Goal: Task Accomplishment & Management: Manage account settings

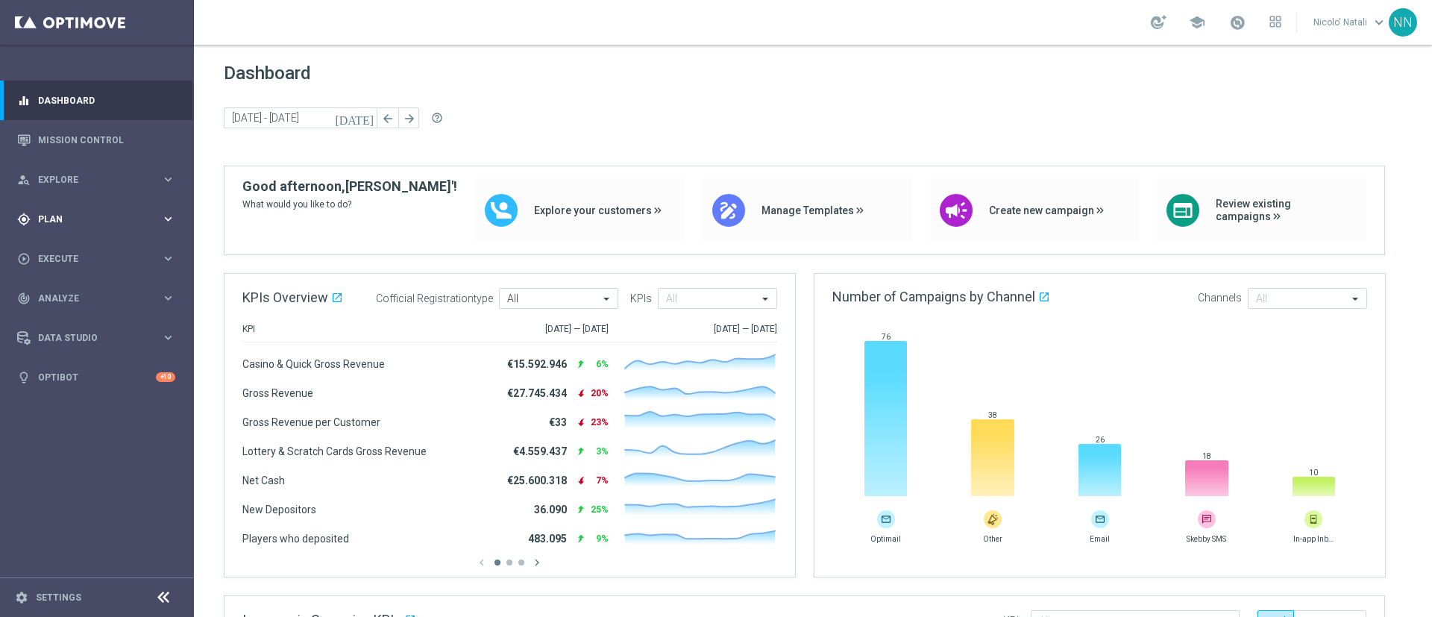
click at [65, 225] on div "gps_fixed Plan keyboard_arrow_right" at bounding box center [96, 219] width 192 height 40
click at [66, 249] on link "Target Groups" at bounding box center [97, 250] width 116 height 12
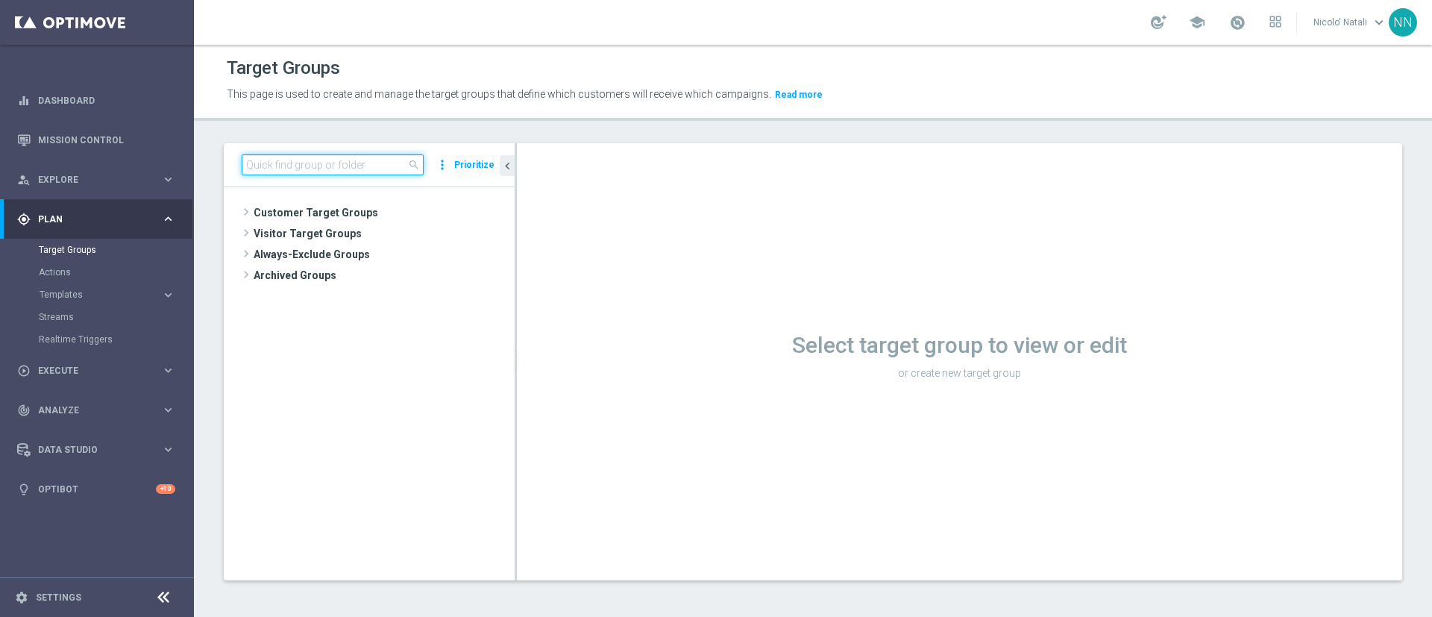
click at [305, 157] on input at bounding box center [333, 164] width 182 height 21
paste input "Active BETTING nosaldo GGR > 0 L3M modeH"
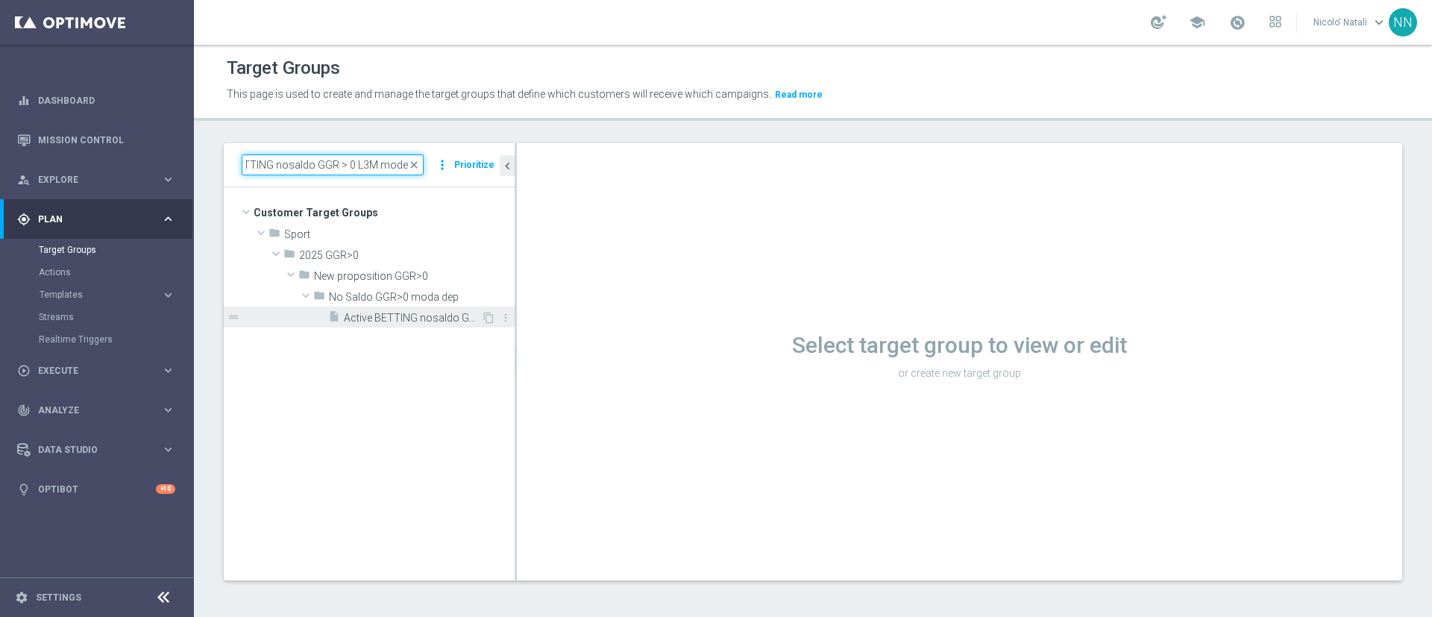
type input "Active BETTING nosaldo GGR > 0 L3M modeH"
click at [353, 312] on span "Active BETTING nosaldo GGR > 0 L3M modeH" at bounding box center [412, 318] width 137 height 13
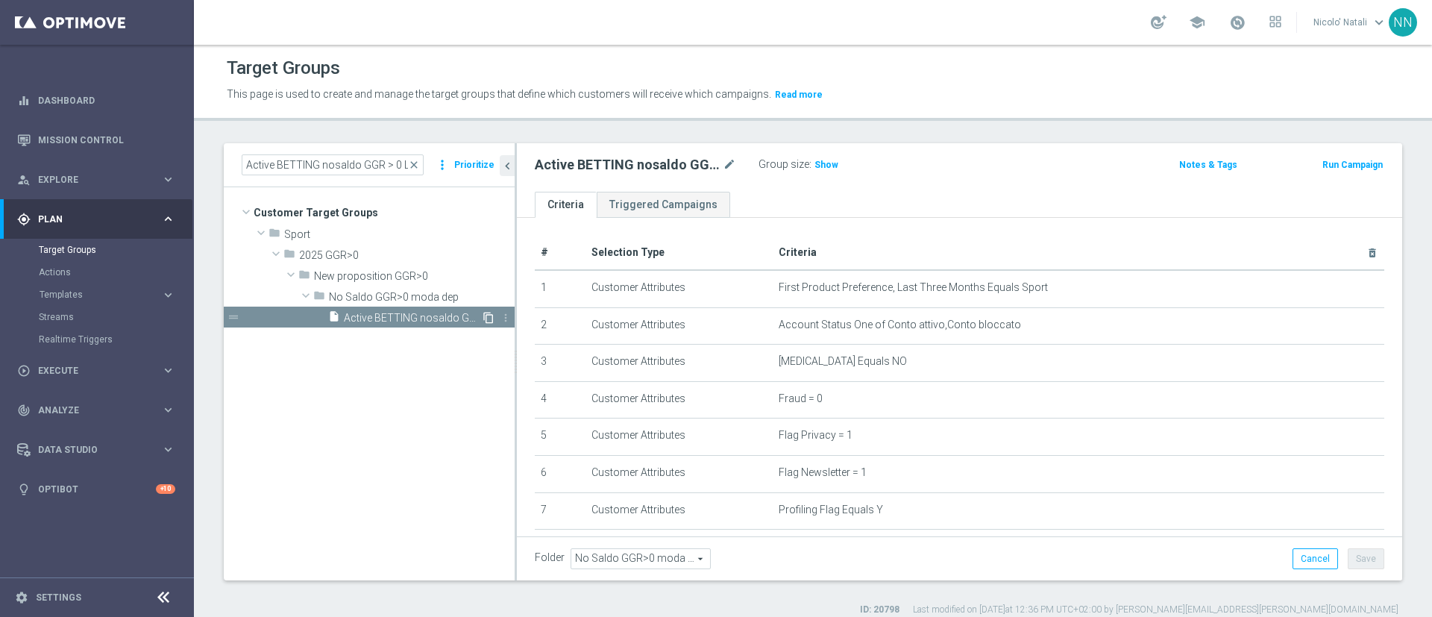
click at [485, 318] on icon "content_copy" at bounding box center [488, 318] width 12 height 12
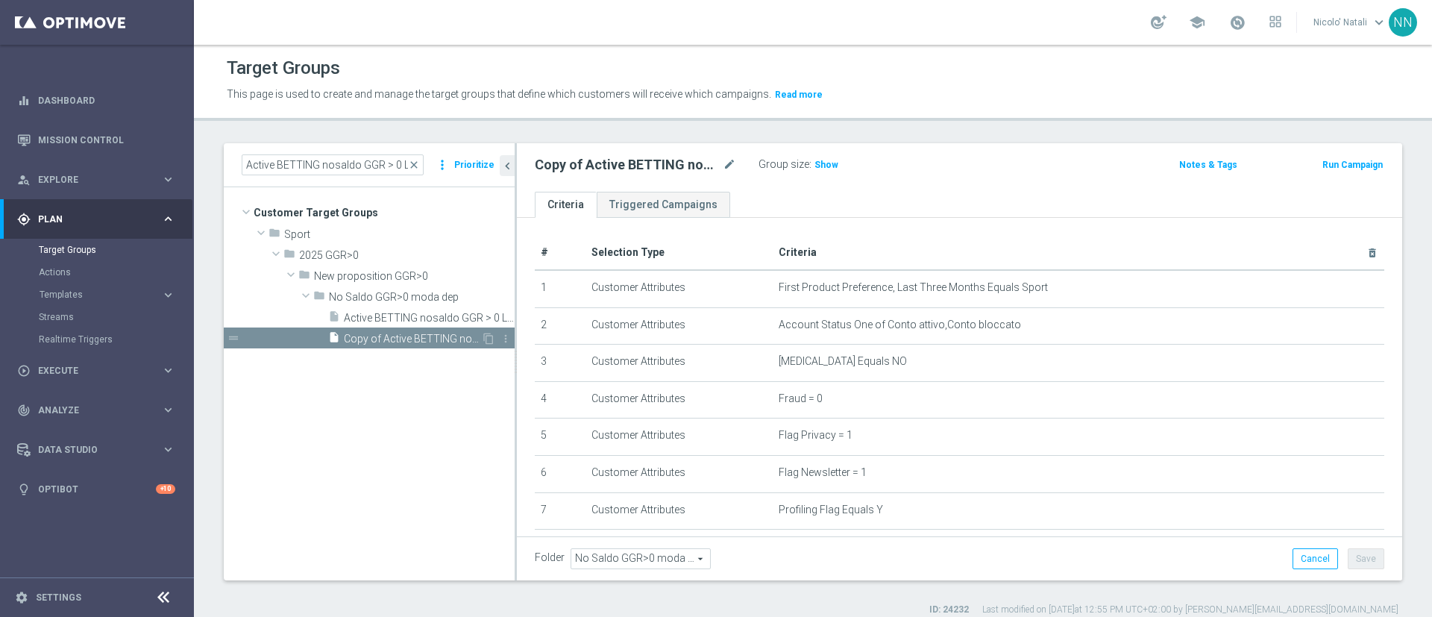
click at [472, 333] on span "Copy of Active BETTING nosaldo GGR > 0 L3M modeH" at bounding box center [412, 339] width 137 height 13
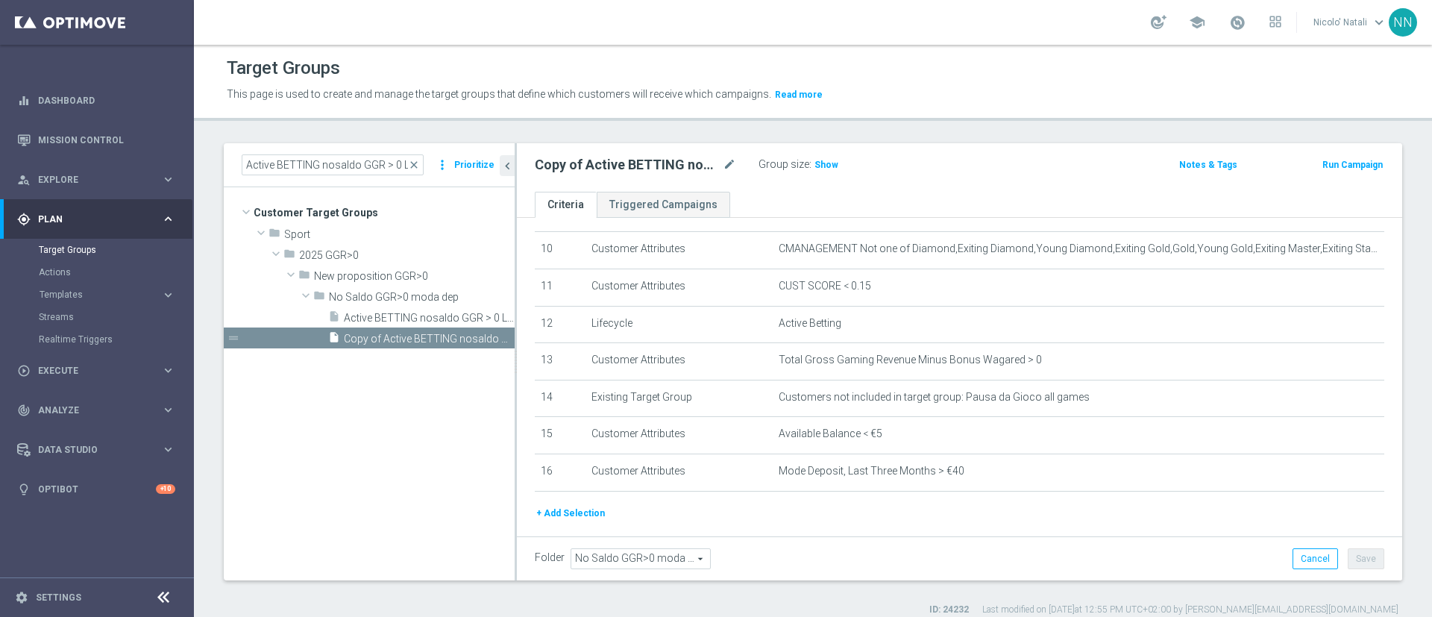
scroll to position [382, 0]
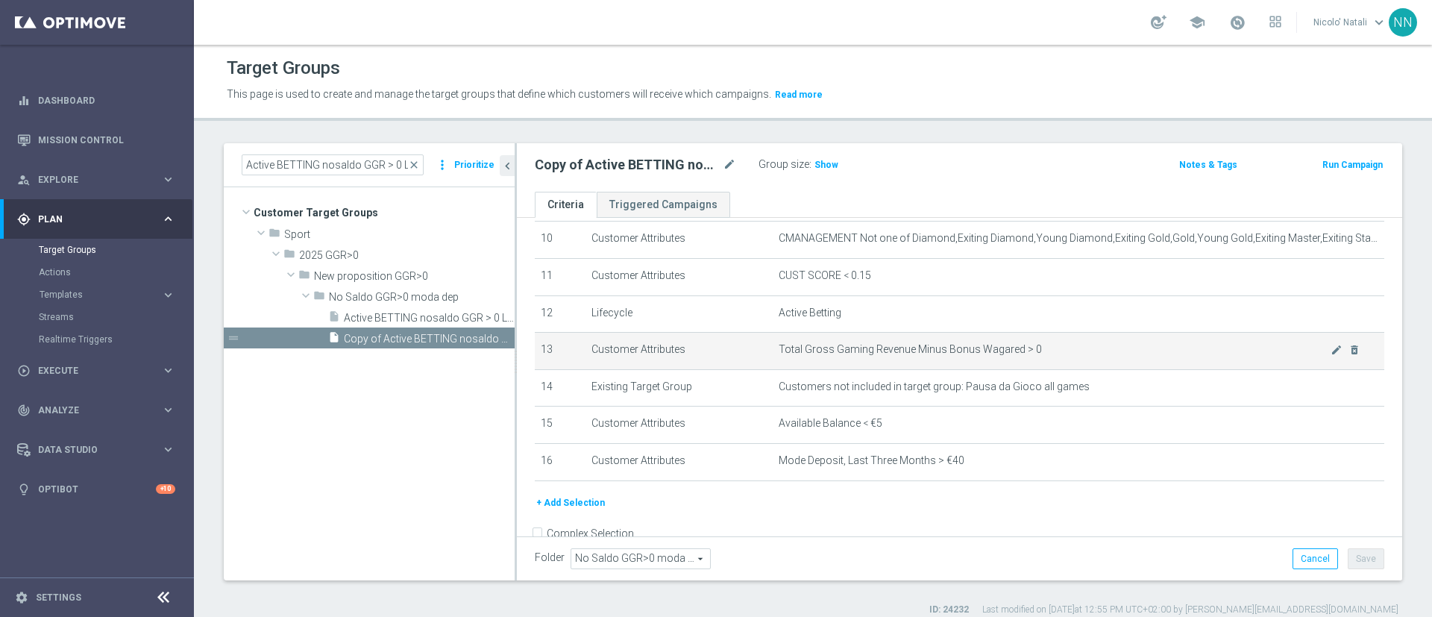
click at [1230, 356] on span "Total Gross Gaming Revenue Minus Bonus Wagared > 0" at bounding box center [1054, 349] width 552 height 13
click at [1330, 356] on icon "mode_edit" at bounding box center [1336, 350] width 12 height 12
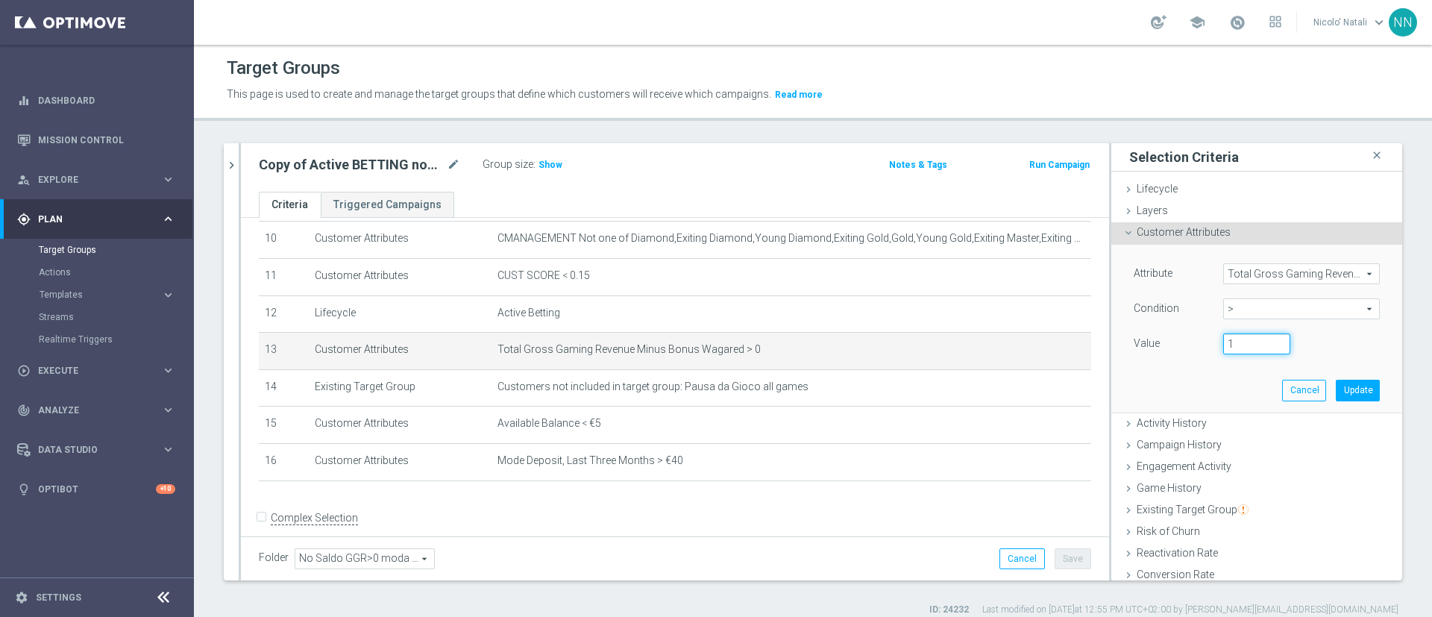
click at [1251, 340] on input "1" at bounding box center [1256, 343] width 67 height 21
type input "2"
click at [1251, 340] on input "2" at bounding box center [1256, 343] width 67 height 21
type input "50"
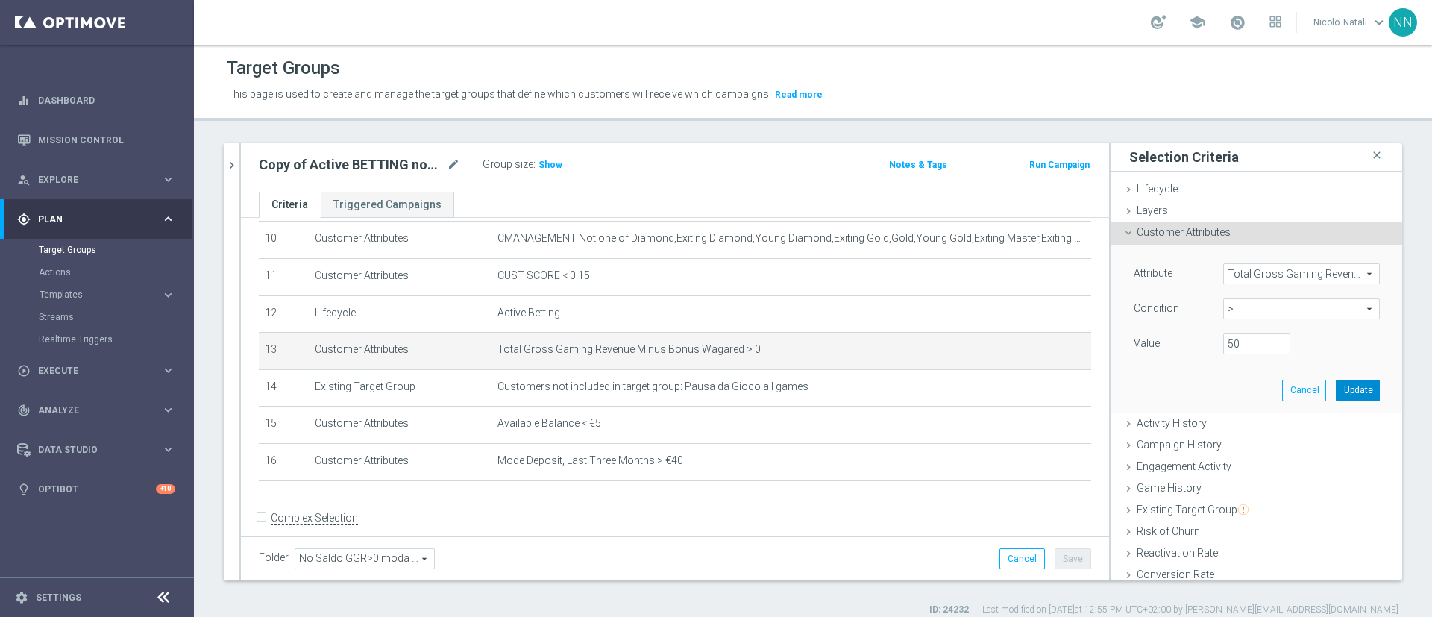
click at [1335, 392] on button "Update" at bounding box center [1357, 390] width 44 height 21
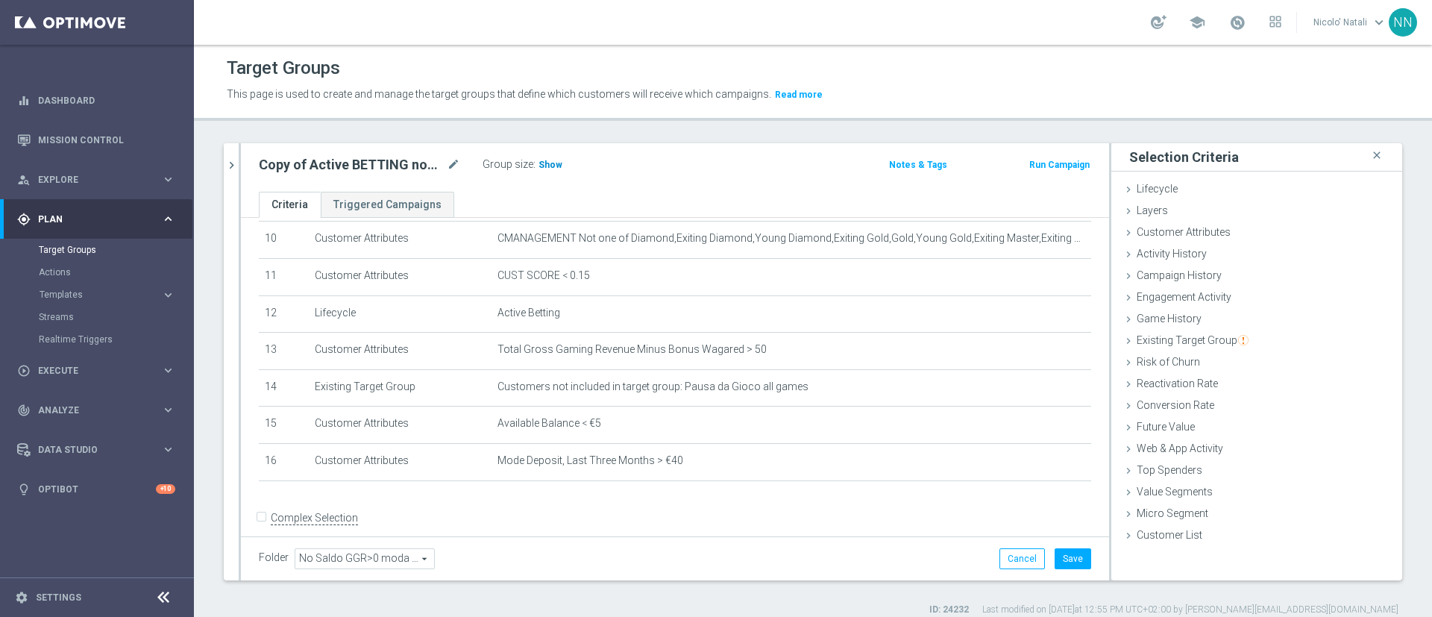
click at [549, 160] on span "Show" at bounding box center [550, 165] width 24 height 10
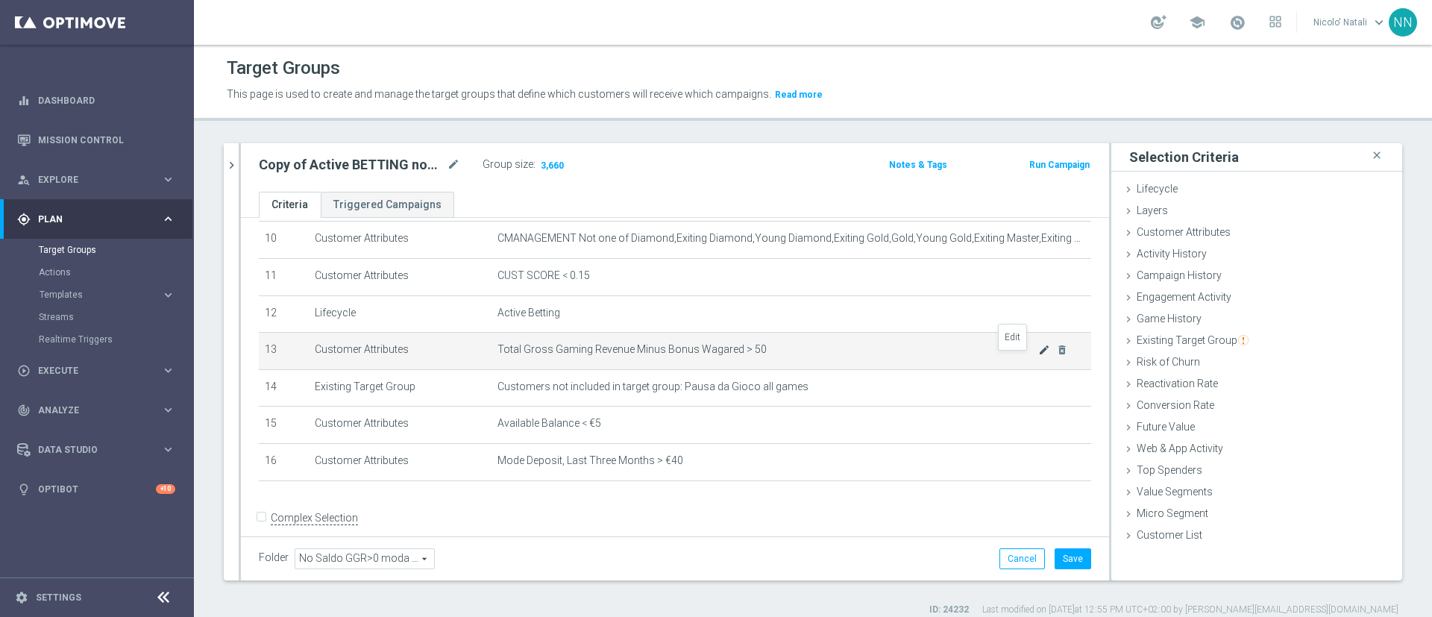
click at [1038, 356] on icon "mode_edit" at bounding box center [1044, 350] width 12 height 12
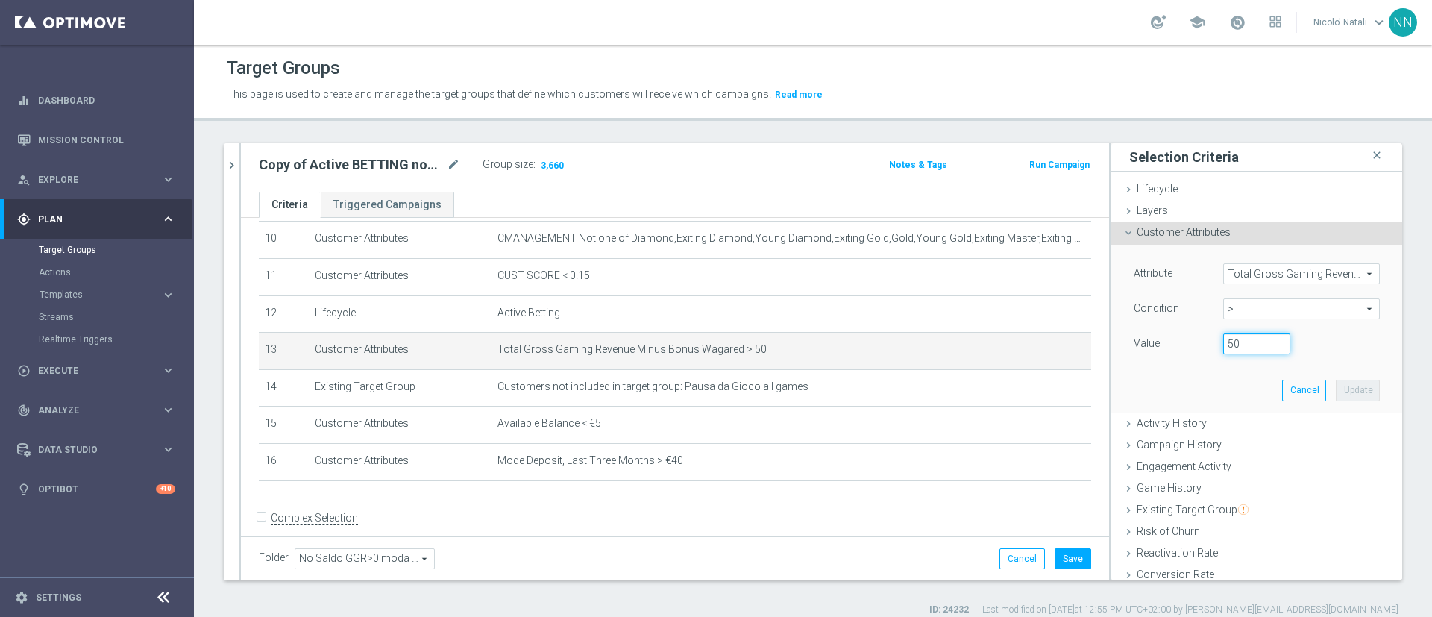
click at [1245, 340] on input "50" at bounding box center [1256, 343] width 67 height 21
type input "5"
type input "100"
click at [1335, 393] on button "Update" at bounding box center [1357, 390] width 44 height 21
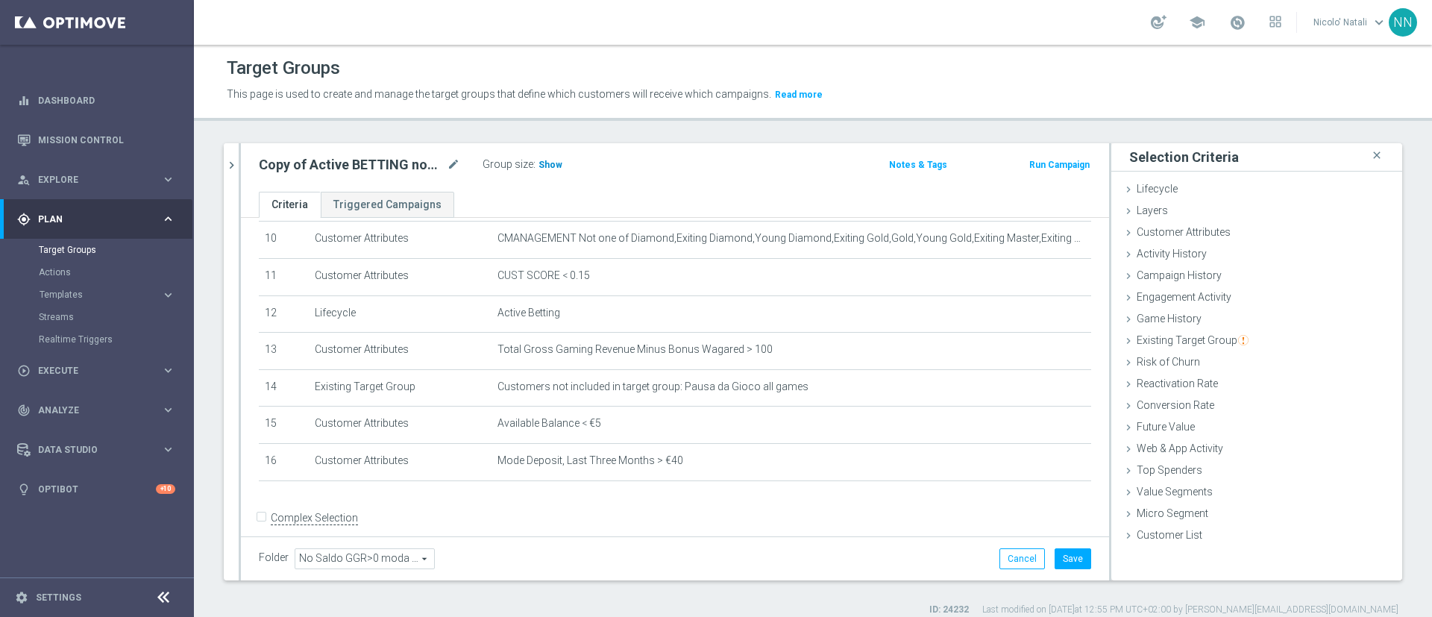
click at [553, 167] on span "Show" at bounding box center [550, 165] width 24 height 10
click at [696, 356] on span "Total Gross Gaming Revenue Minus Bonus Wagared > 100" at bounding box center [767, 349] width 541 height 13
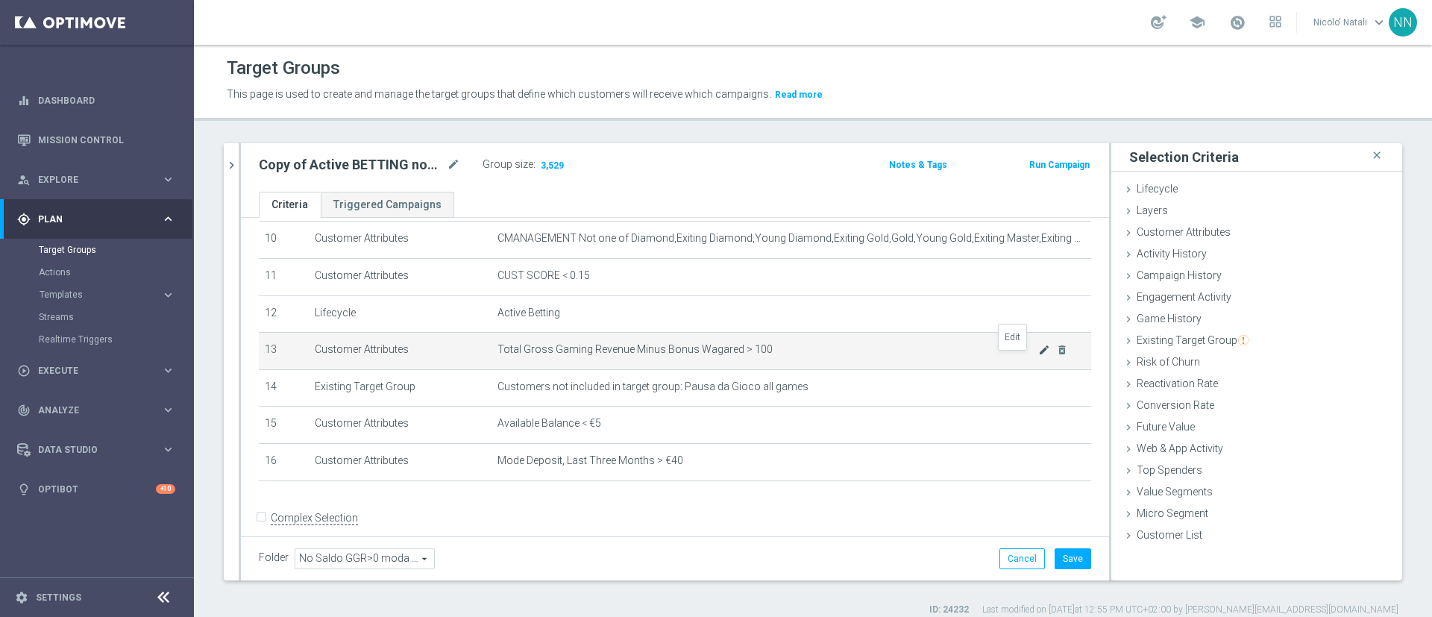
click at [1038, 356] on icon "mode_edit" at bounding box center [1044, 350] width 12 height 12
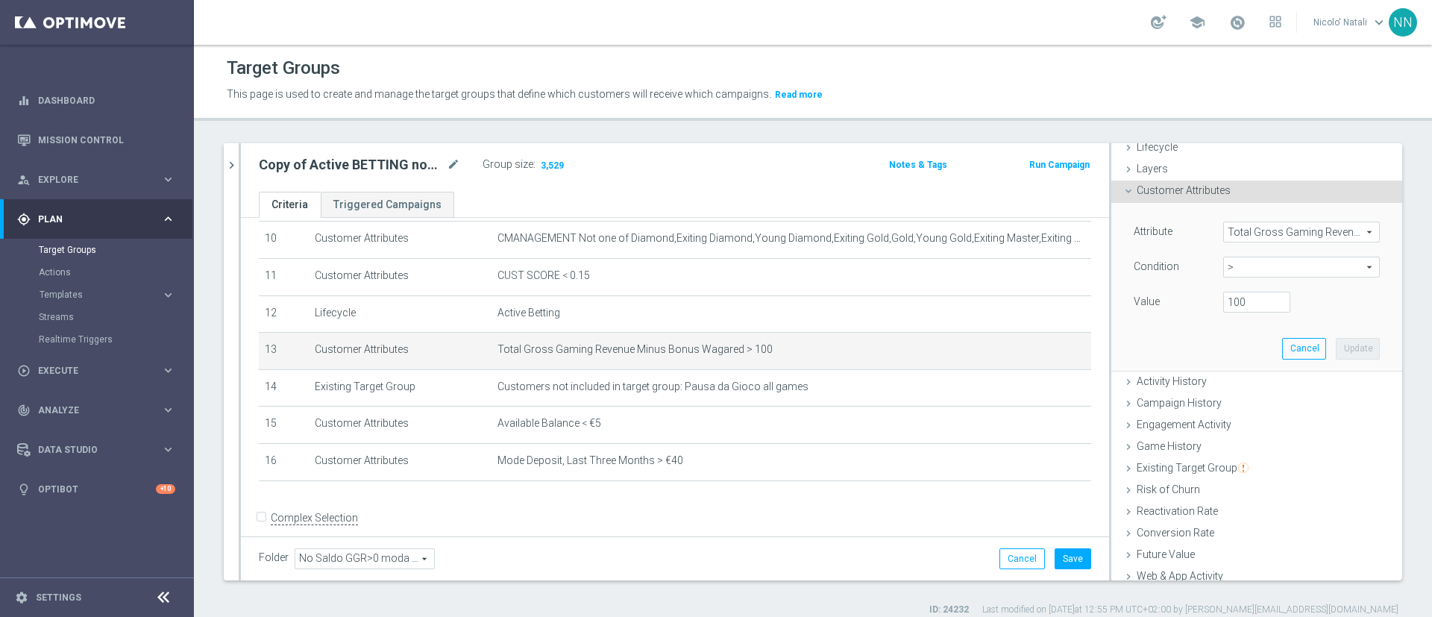
scroll to position [58, 0]
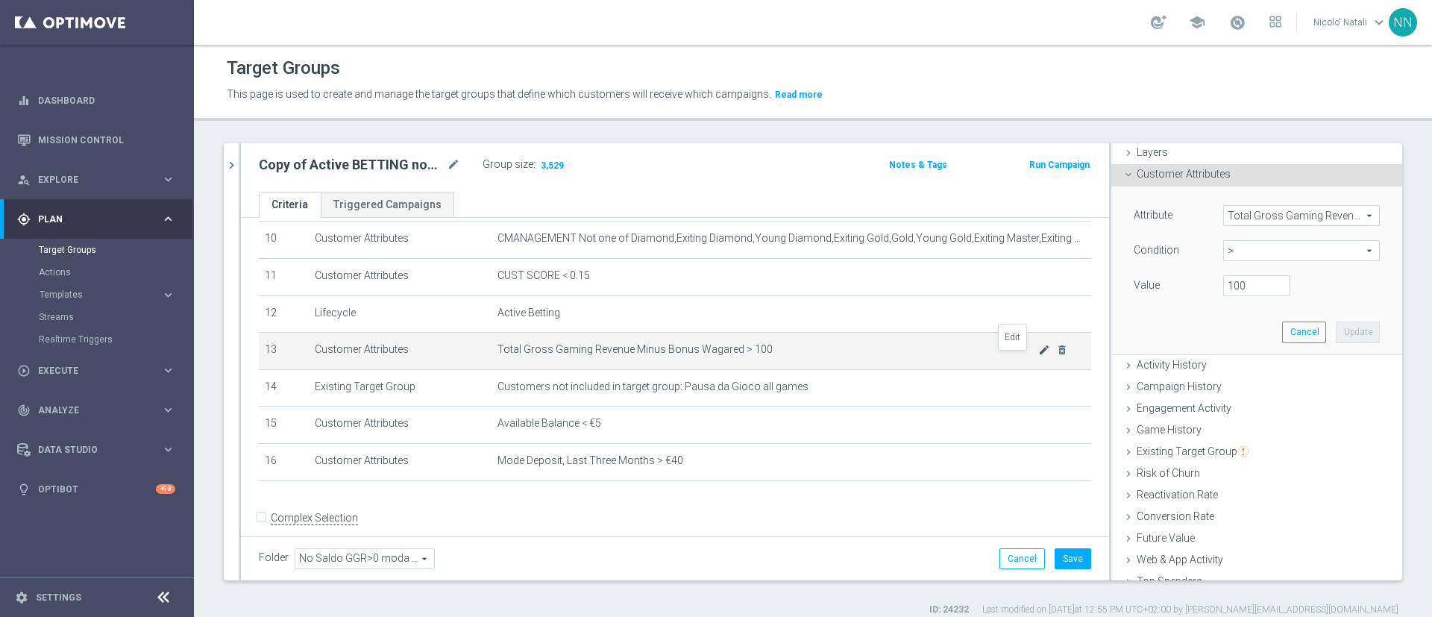
click at [1038, 356] on icon "mode_edit" at bounding box center [1044, 350] width 12 height 12
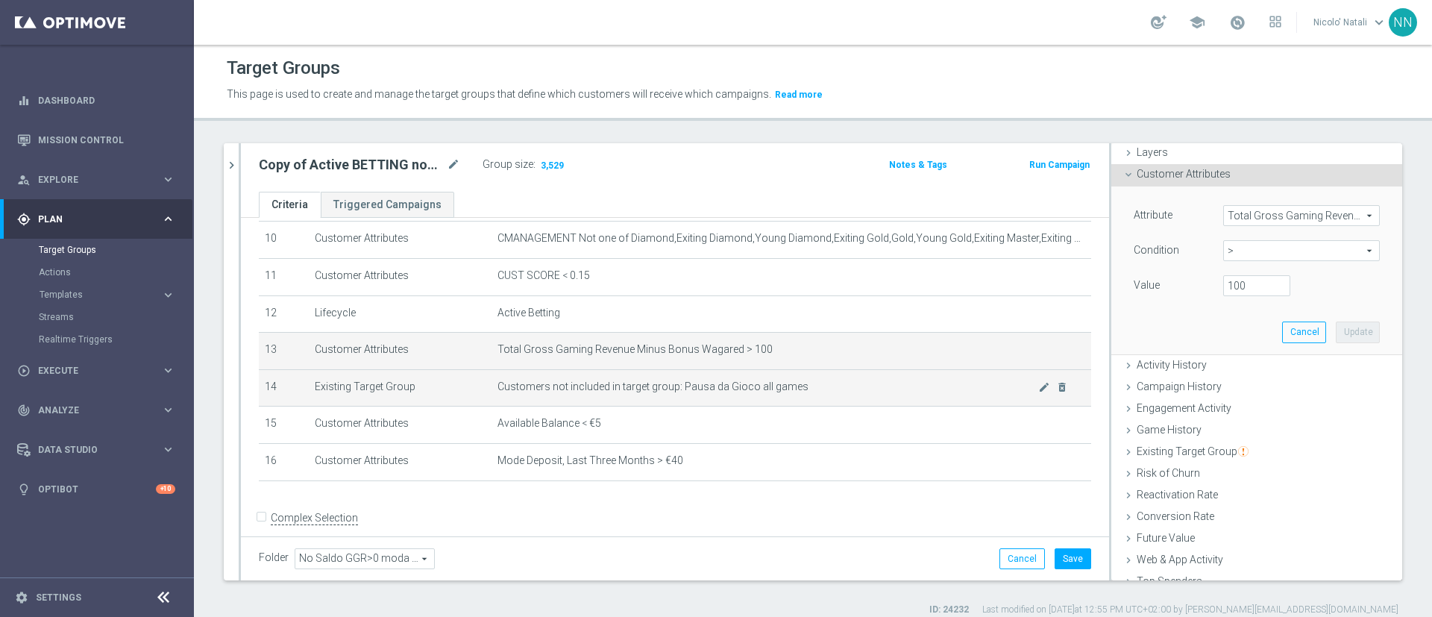
click at [920, 393] on span "Customers not included in target group: Pausa da Gioco all games" at bounding box center [767, 386] width 541 height 13
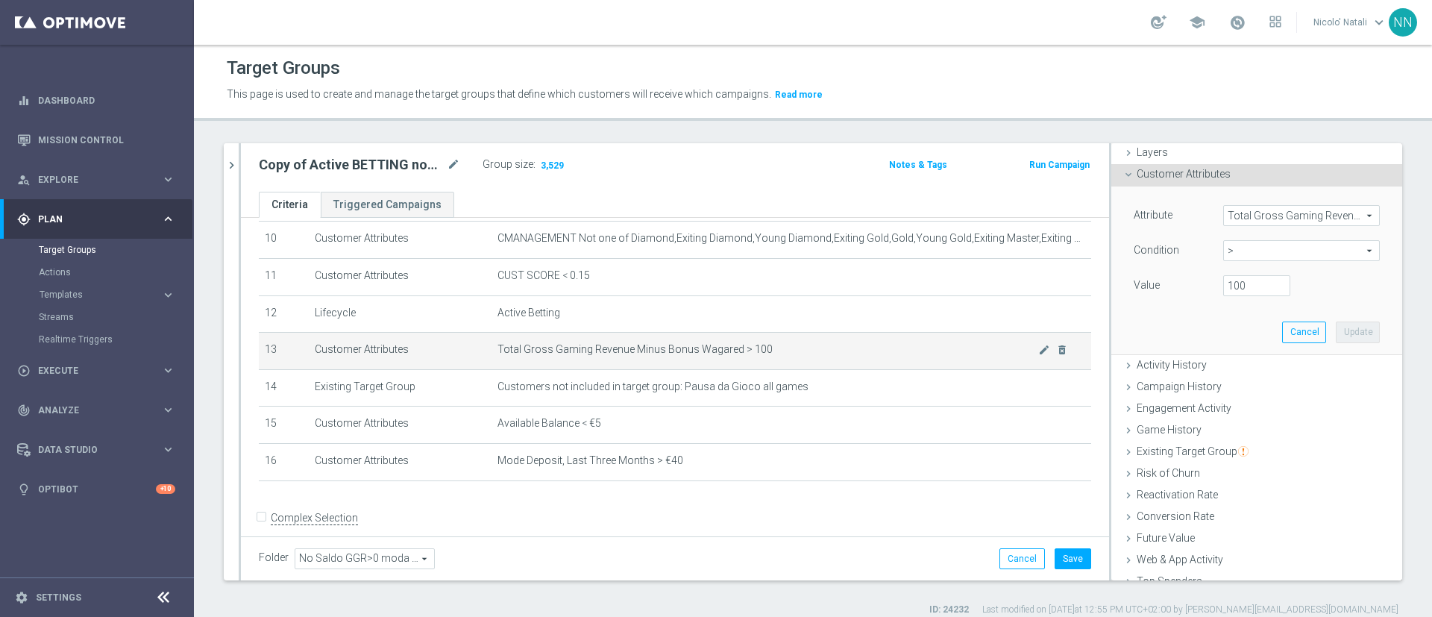
click at [940, 367] on td "Total Gross Gaming Revenue Minus Bonus Wagared > 100 mode_edit delete_forever" at bounding box center [791, 351] width 600 height 37
click at [1038, 356] on icon "mode_edit" at bounding box center [1044, 350] width 12 height 12
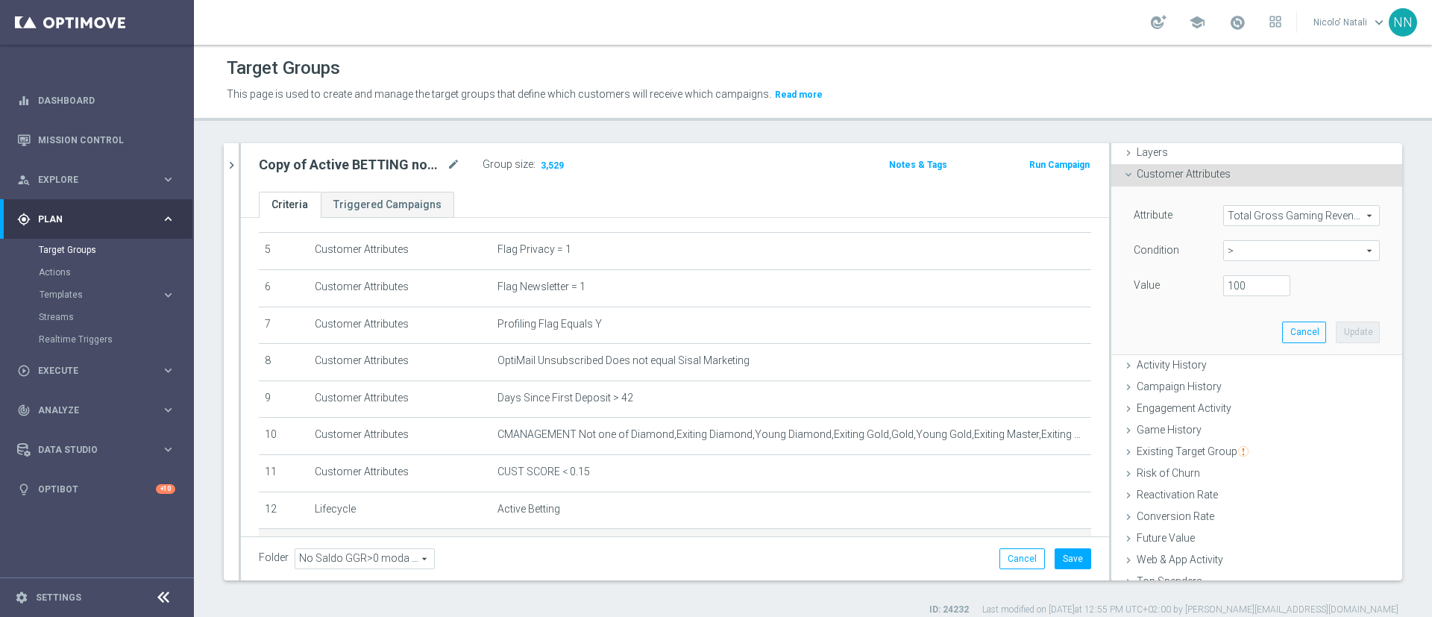
scroll to position [184, 0]
click at [1224, 213] on span "Total Gross Gaming Revenue Minus Bonus Wagared" at bounding box center [1301, 215] width 155 height 19
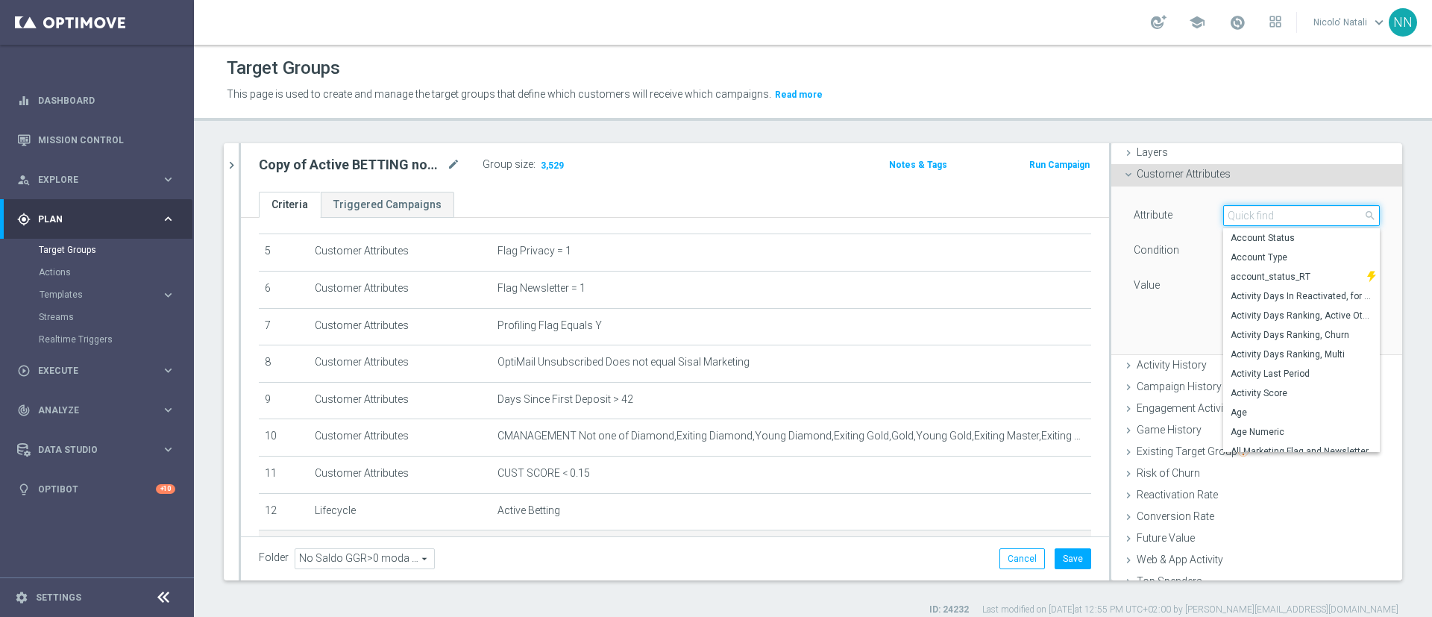
click at [1223, 213] on input "search" at bounding box center [1301, 215] width 157 height 21
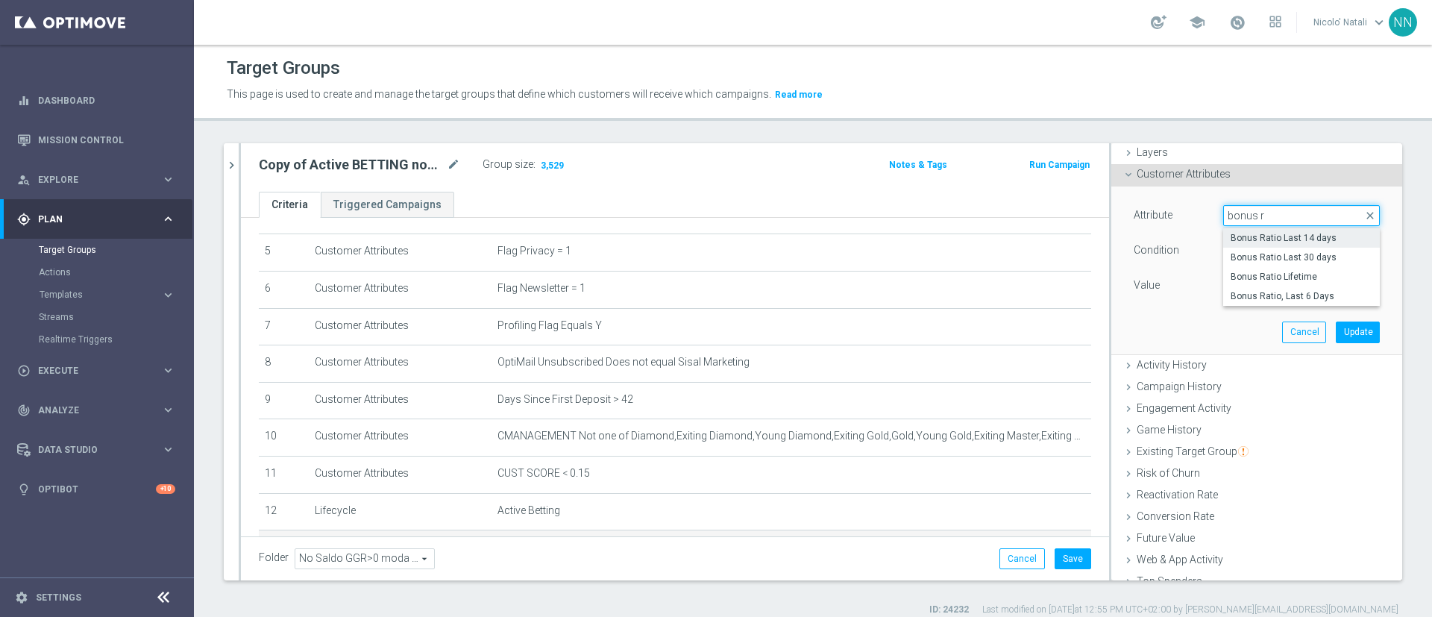
type input "bonus r"
click at [1276, 239] on span "Bonus Ratio Last 14 days" at bounding box center [1301, 238] width 142 height 12
type input "Bonus Ratio Last 14 days"
type input "="
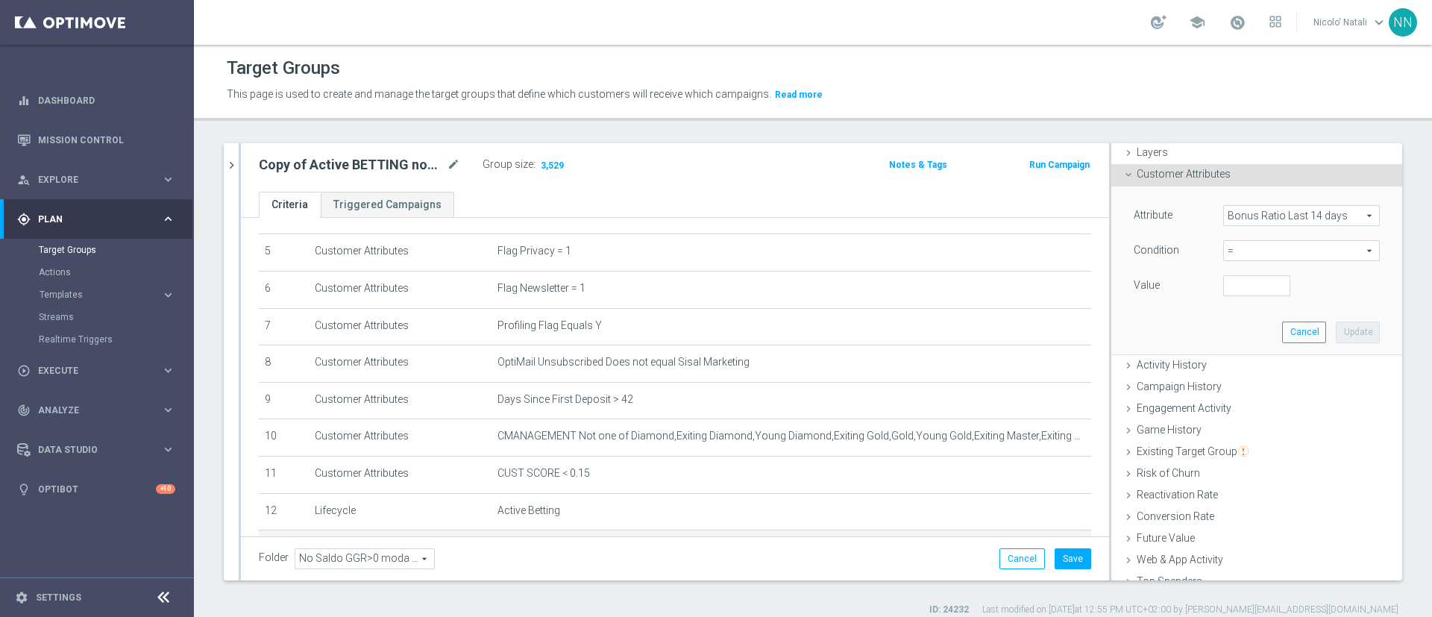
click at [1244, 248] on span "=" at bounding box center [1301, 250] width 155 height 19
click at [1230, 347] on span ">" at bounding box center [1301, 350] width 142 height 12
type input ">"
click at [1223, 283] on input "number" at bounding box center [1256, 285] width 67 height 21
type input "3"
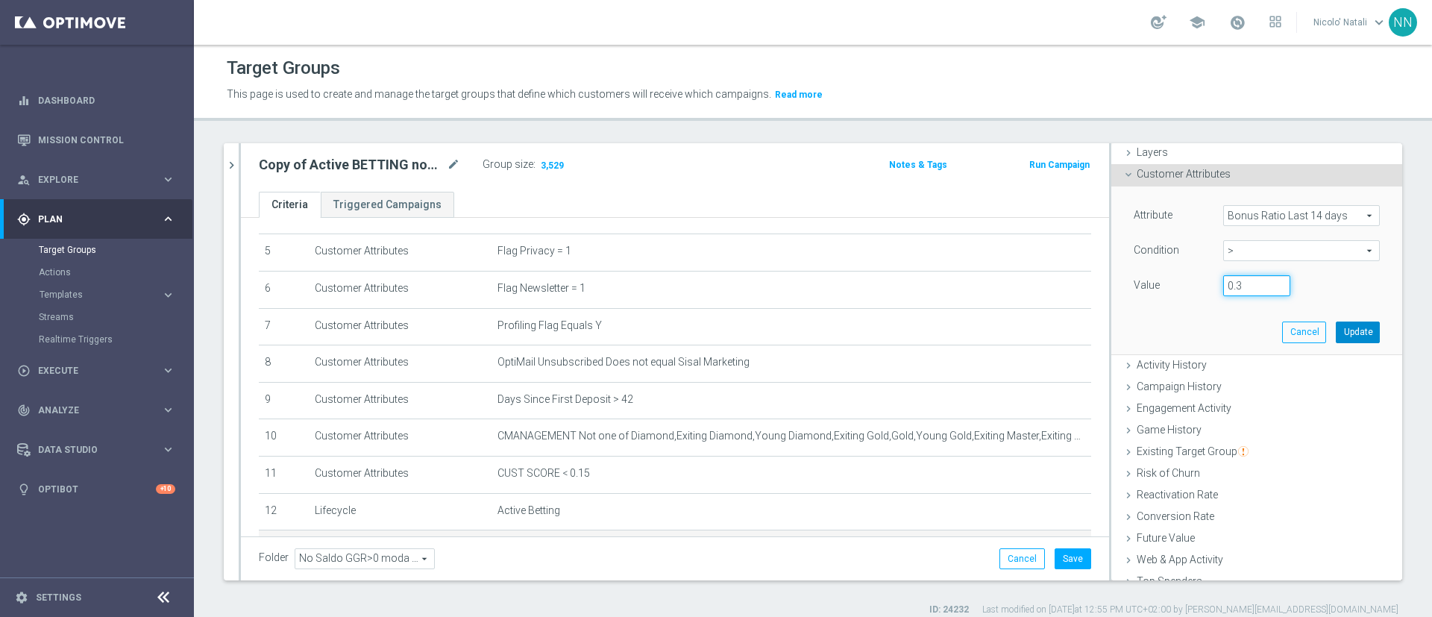
type input "0.3"
click at [1335, 327] on button "Update" at bounding box center [1357, 331] width 44 height 21
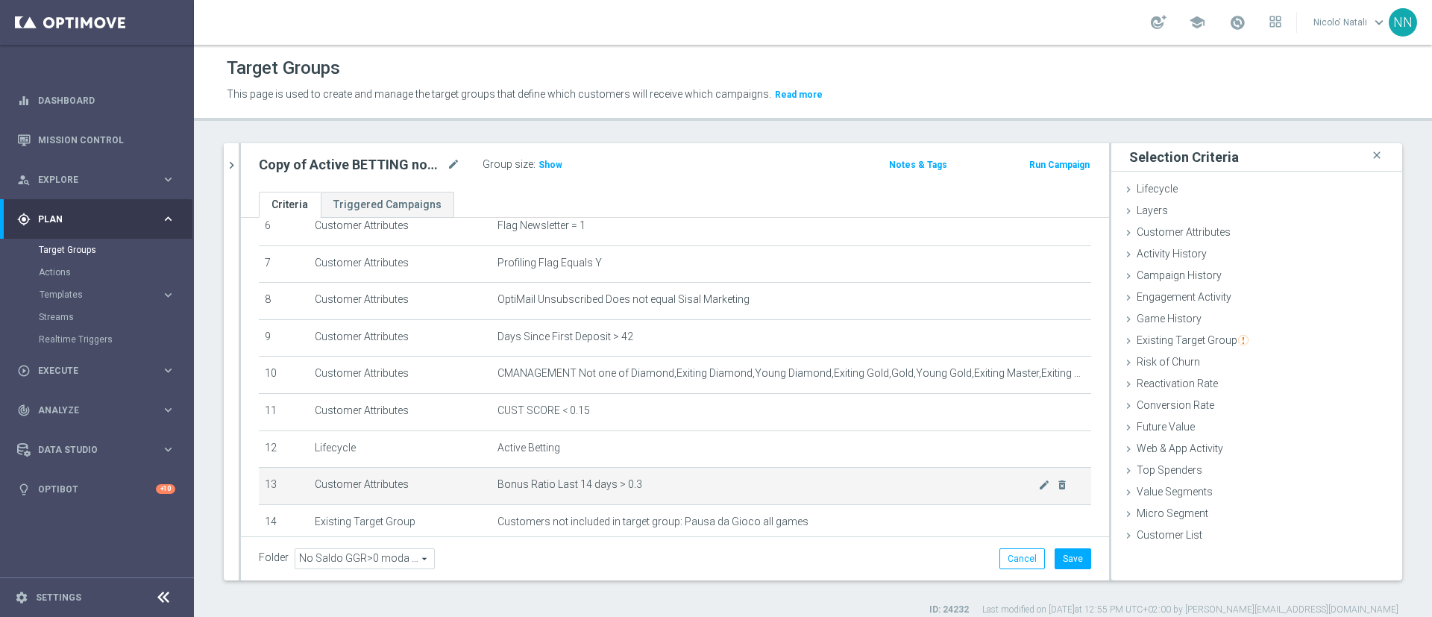
scroll to position [246, 0]
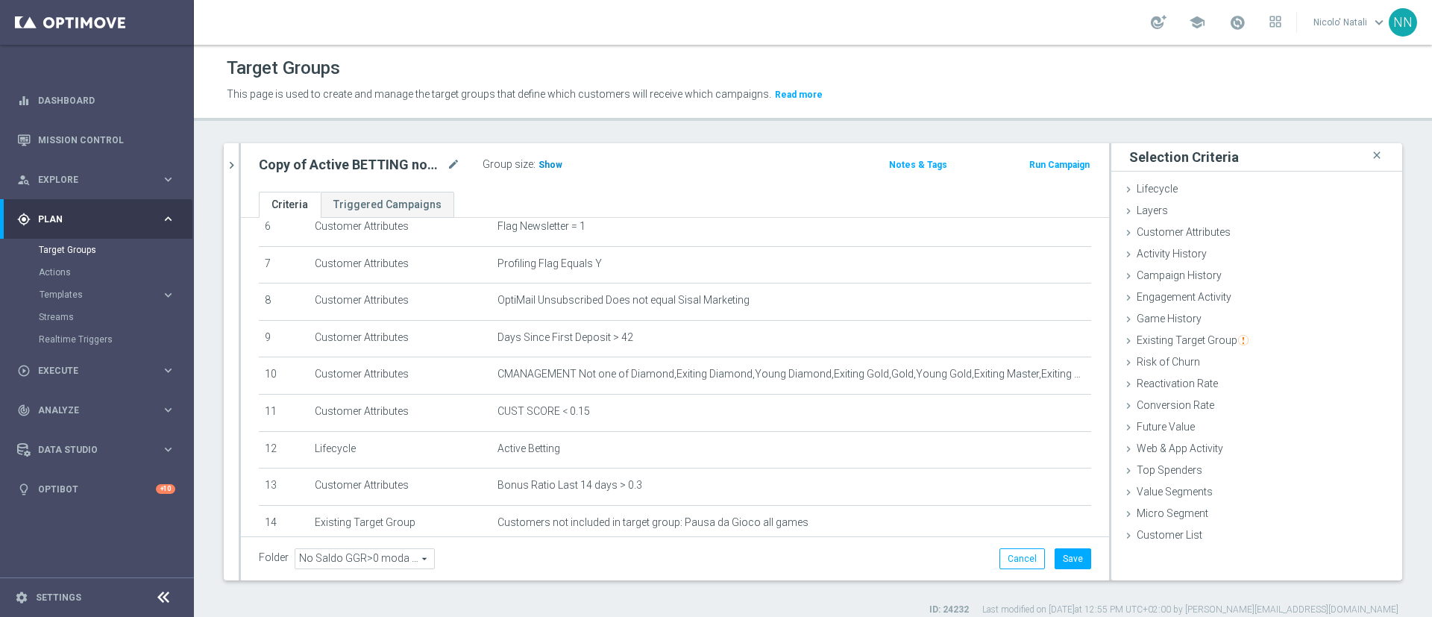
click at [553, 166] on span "Show" at bounding box center [550, 165] width 24 height 10
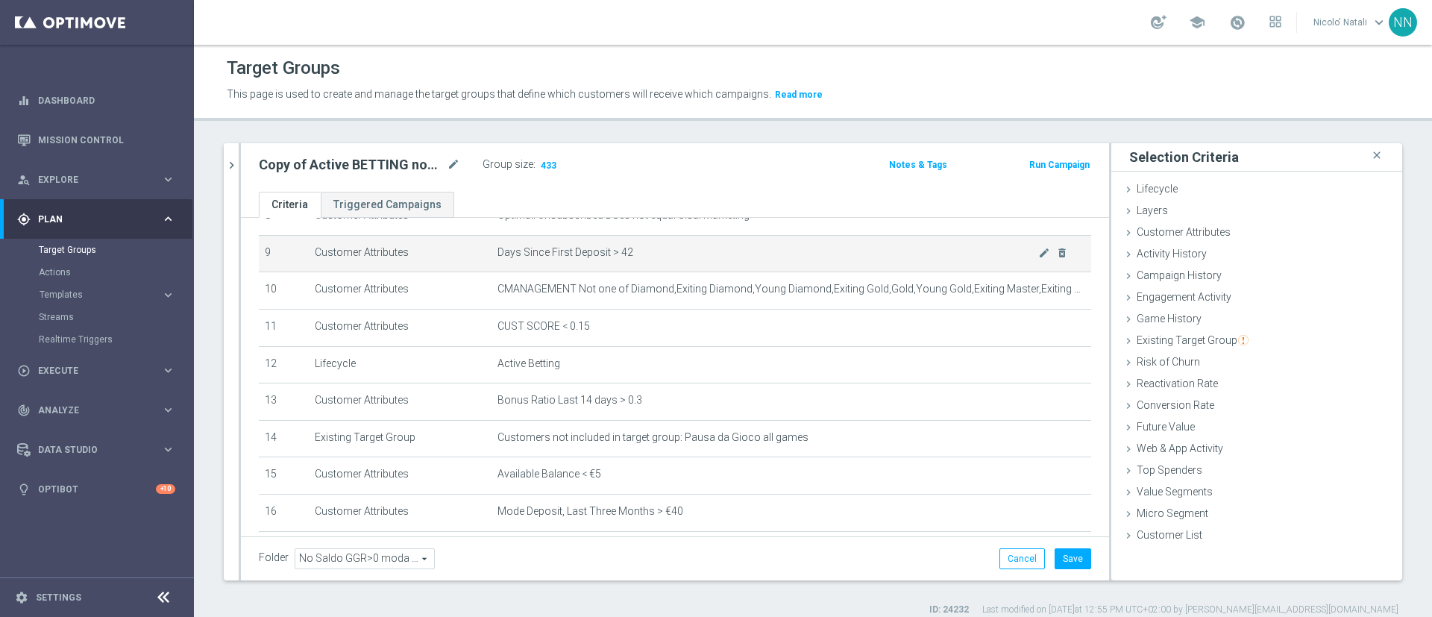
scroll to position [332, 0]
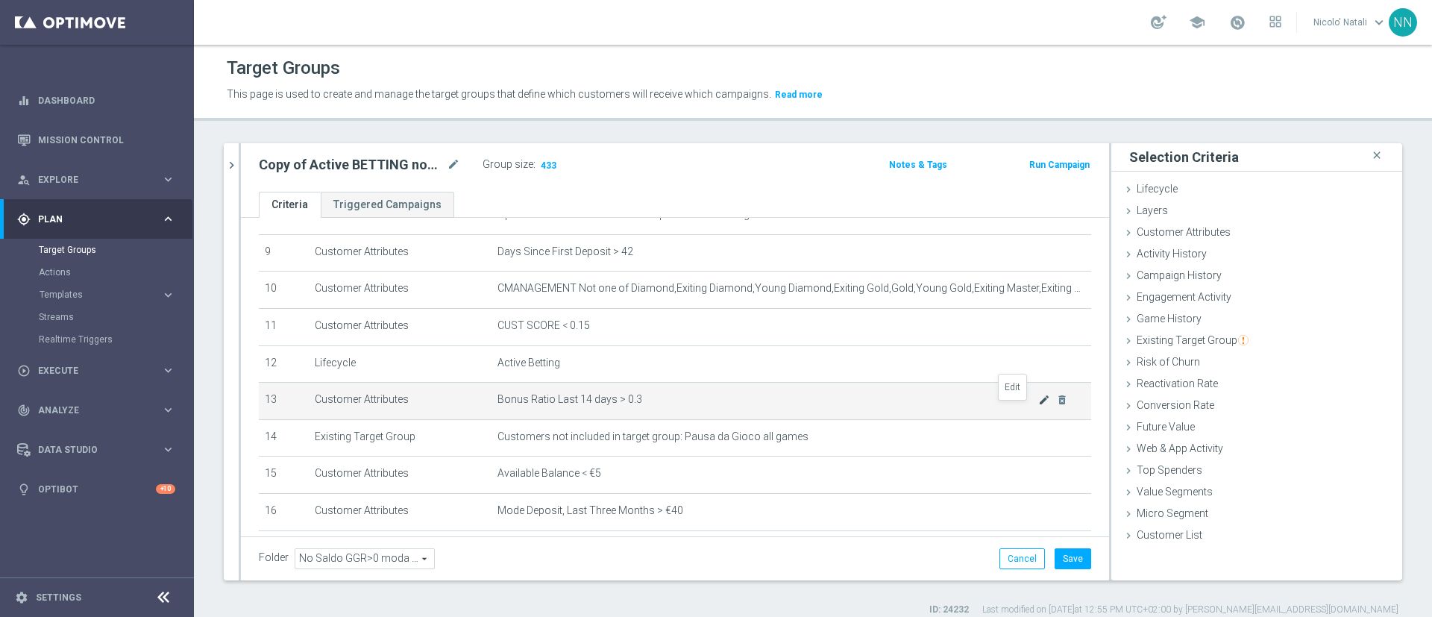
click at [1038, 406] on icon "mode_edit" at bounding box center [1044, 400] width 12 height 12
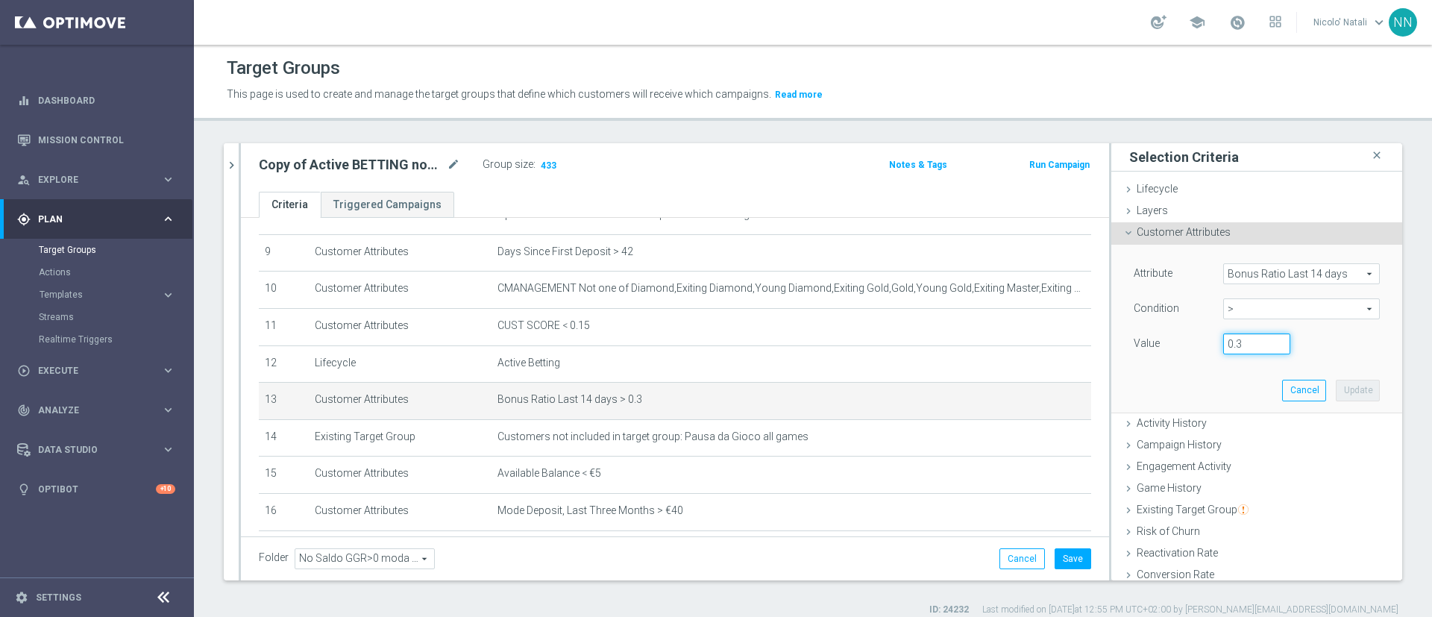
click at [1228, 344] on input "0.3" at bounding box center [1256, 343] width 67 height 21
type input "0"
type input "30"
click at [1335, 380] on button "Update" at bounding box center [1357, 390] width 44 height 21
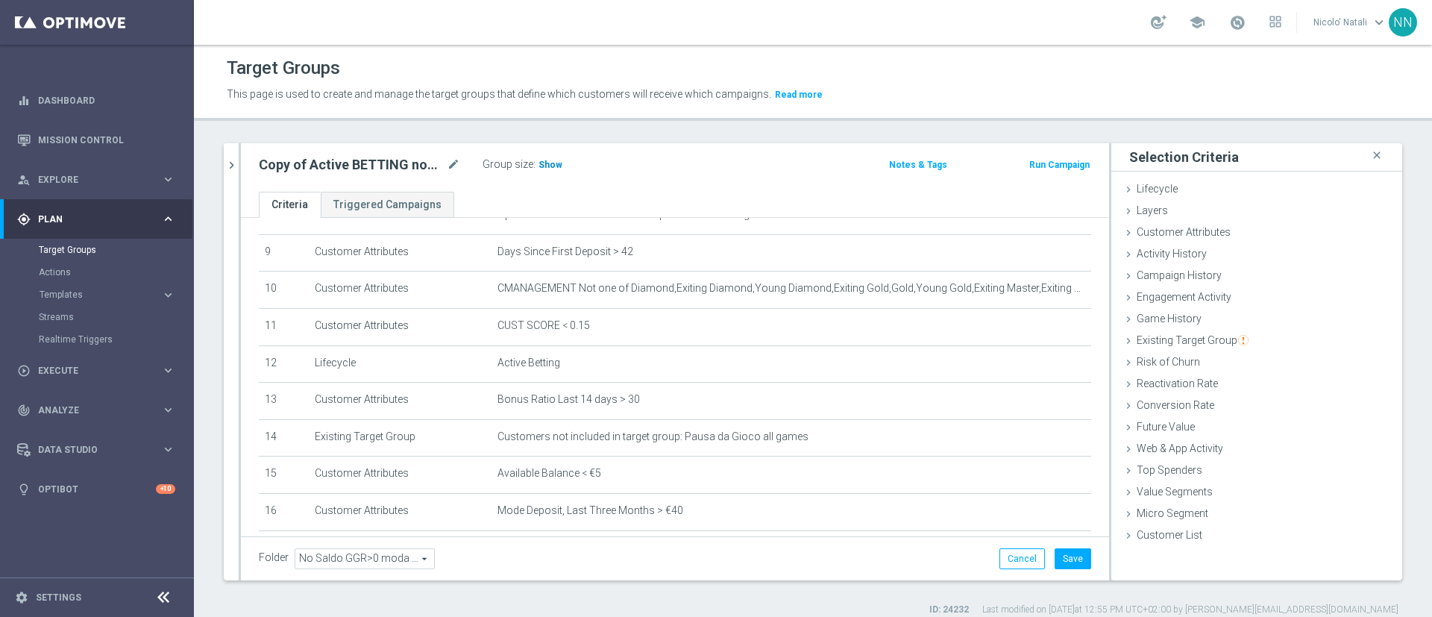
click at [550, 163] on span "Show" at bounding box center [550, 165] width 24 height 10
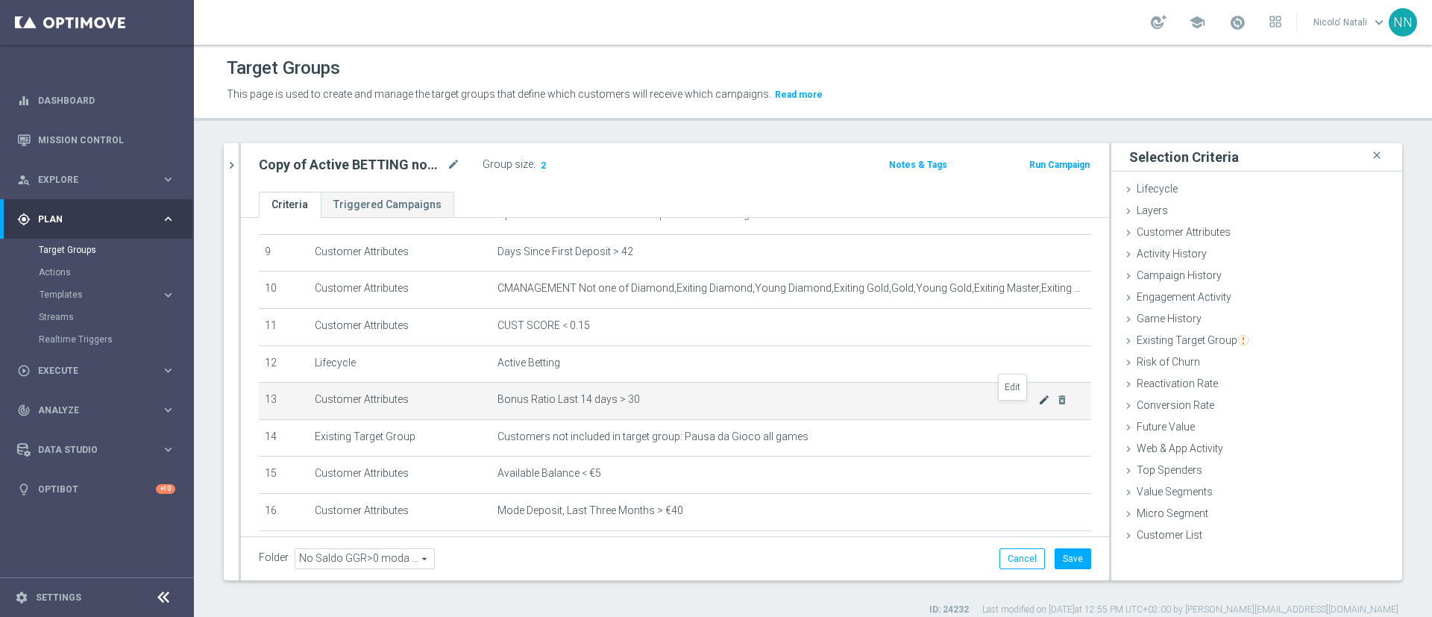
click at [1038, 406] on icon "mode_edit" at bounding box center [1044, 400] width 12 height 12
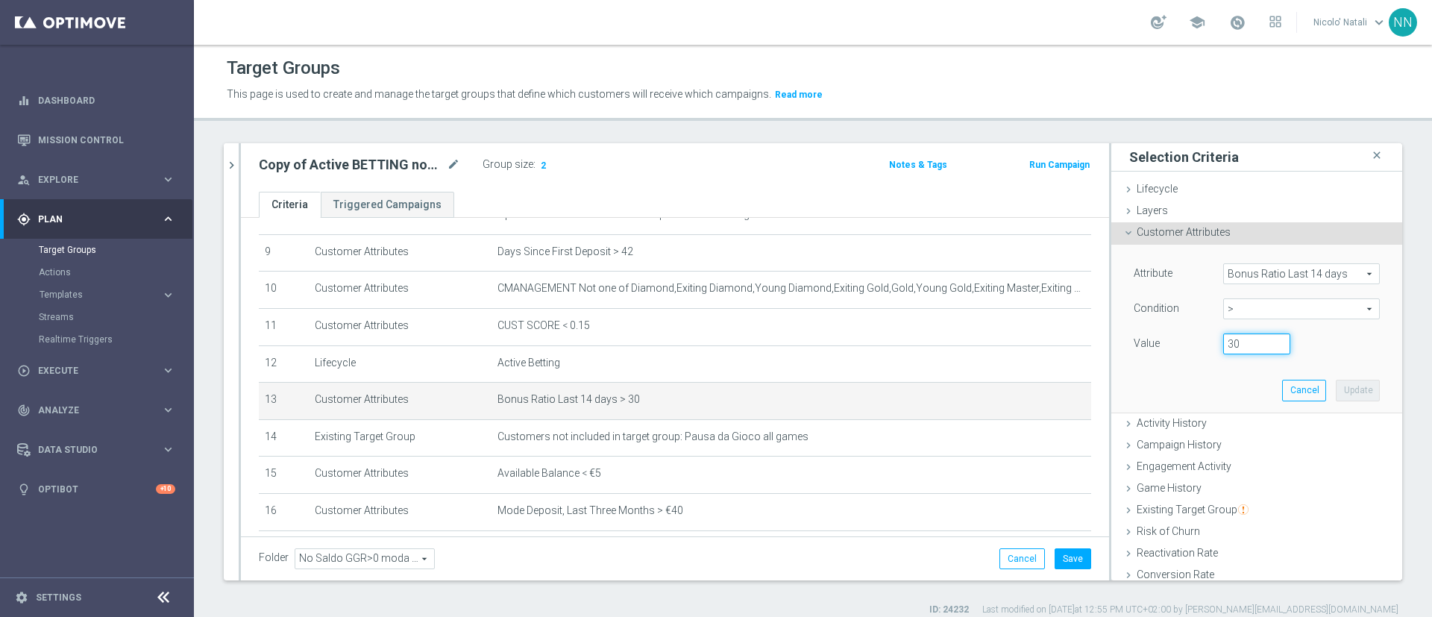
click at [1230, 342] on input "30" at bounding box center [1256, 343] width 67 height 21
type input "3"
type input "0.2"
click at [1335, 384] on button "Update" at bounding box center [1357, 390] width 44 height 21
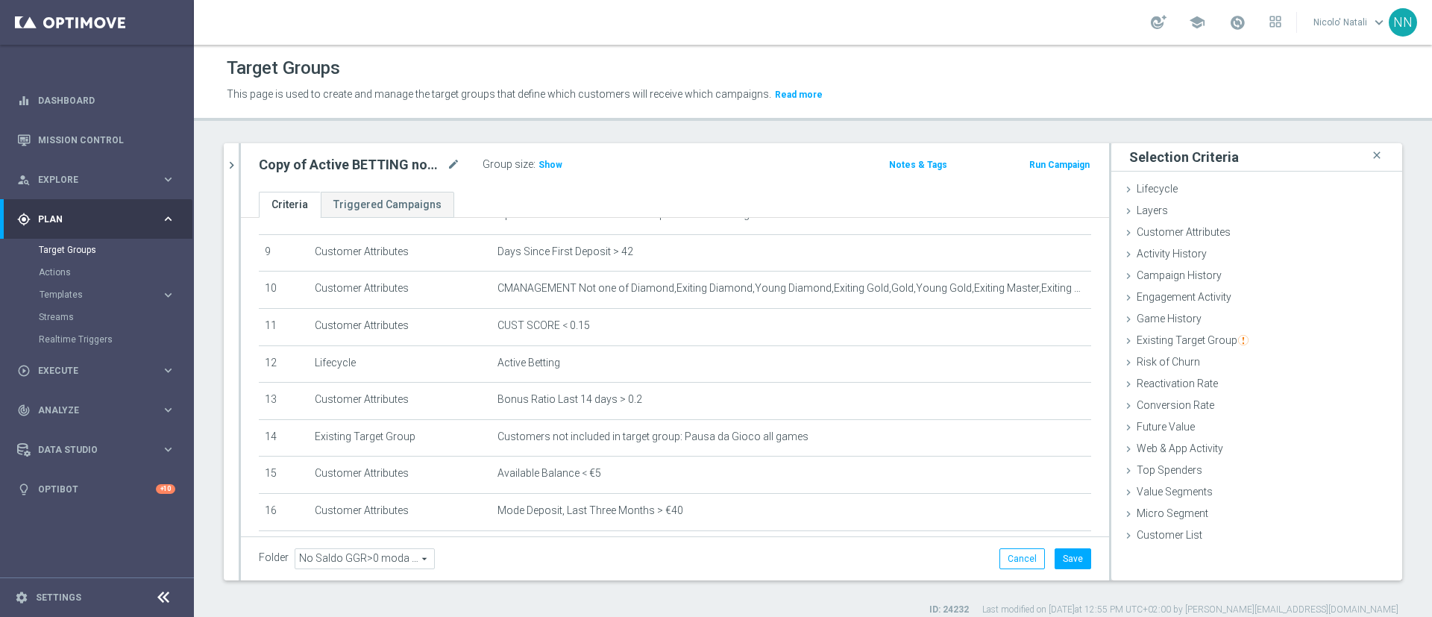
click at [537, 143] on div "Copy of Active BETTING nosaldo GGR > 0 L3M modeH mode_edit Group size : Show No…" at bounding box center [675, 167] width 868 height 48
click at [544, 169] on span "Show" at bounding box center [550, 165] width 24 height 10
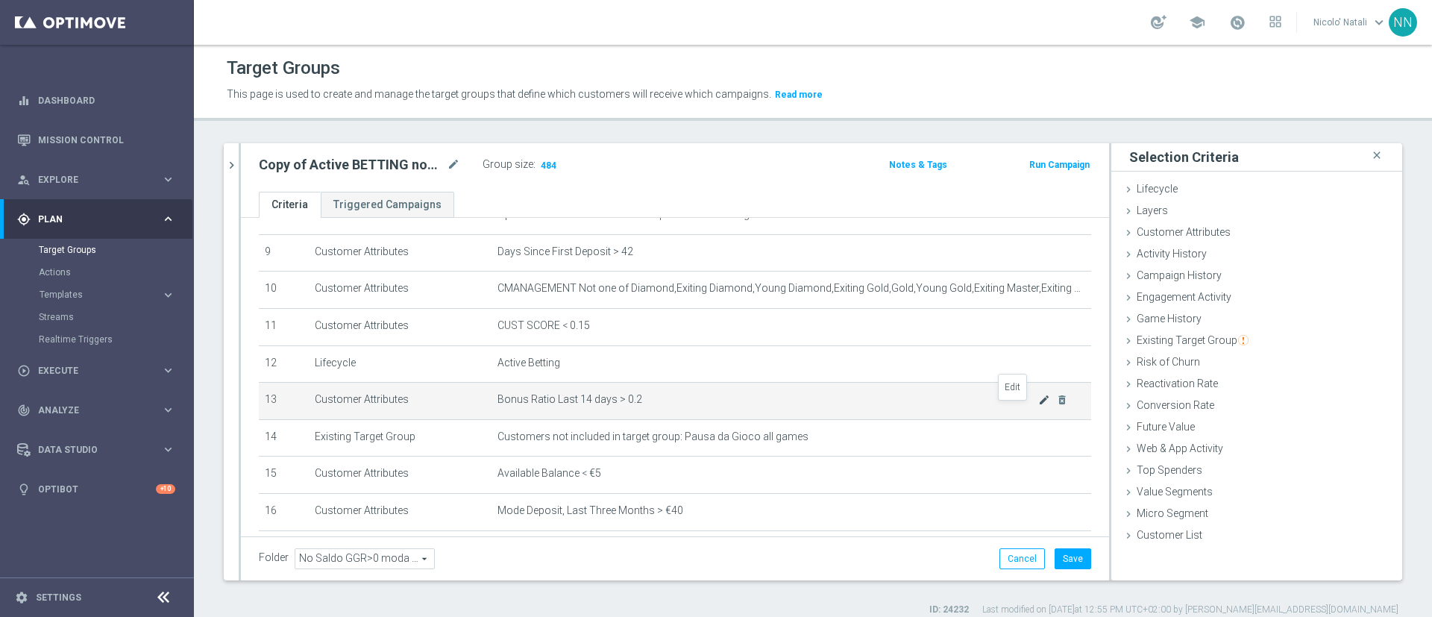
click at [1038, 406] on icon "mode_edit" at bounding box center [1044, 400] width 12 height 12
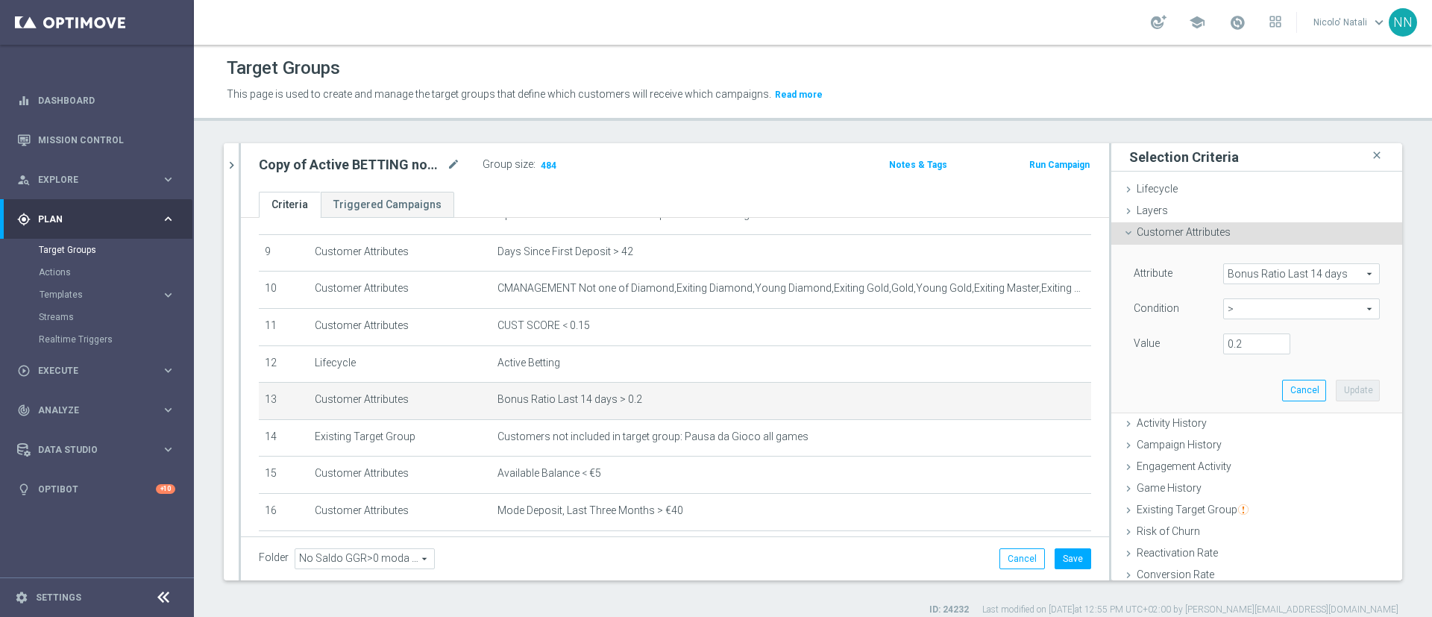
click at [1256, 271] on span "Bonus Ratio Last 14 days" at bounding box center [1301, 273] width 155 height 19
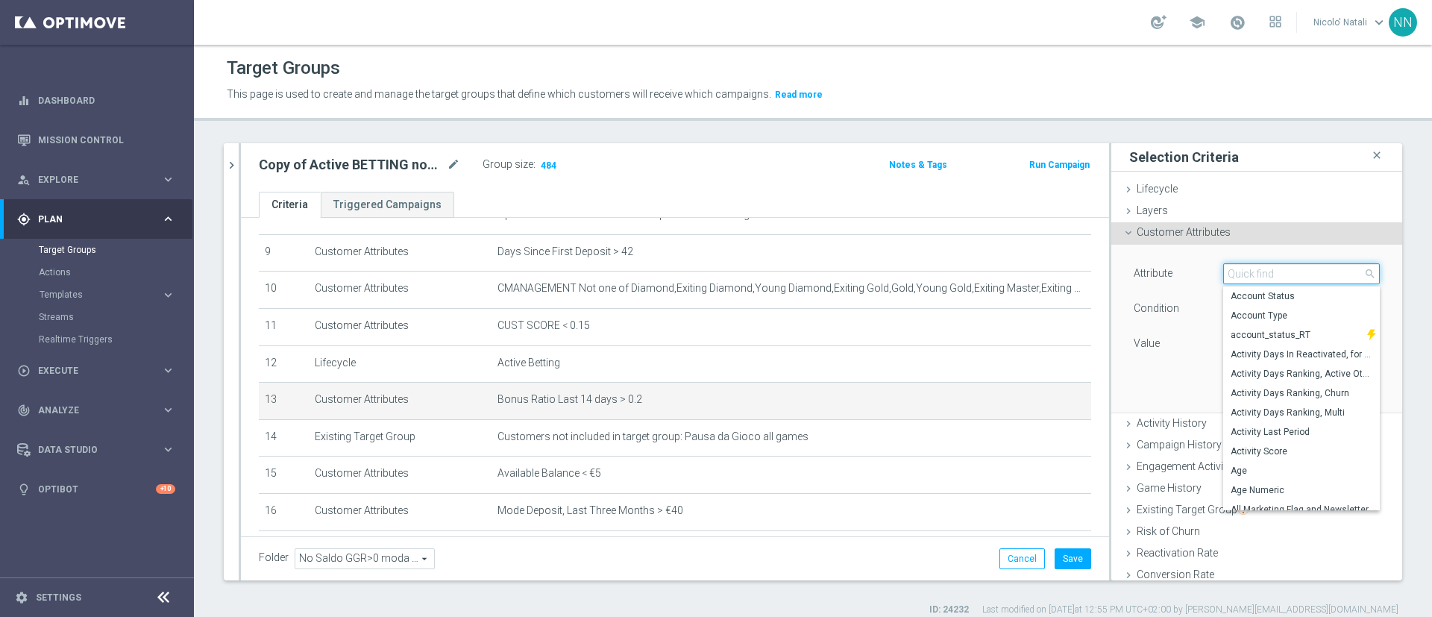
click at [1256, 271] on input "search" at bounding box center [1301, 273] width 157 height 21
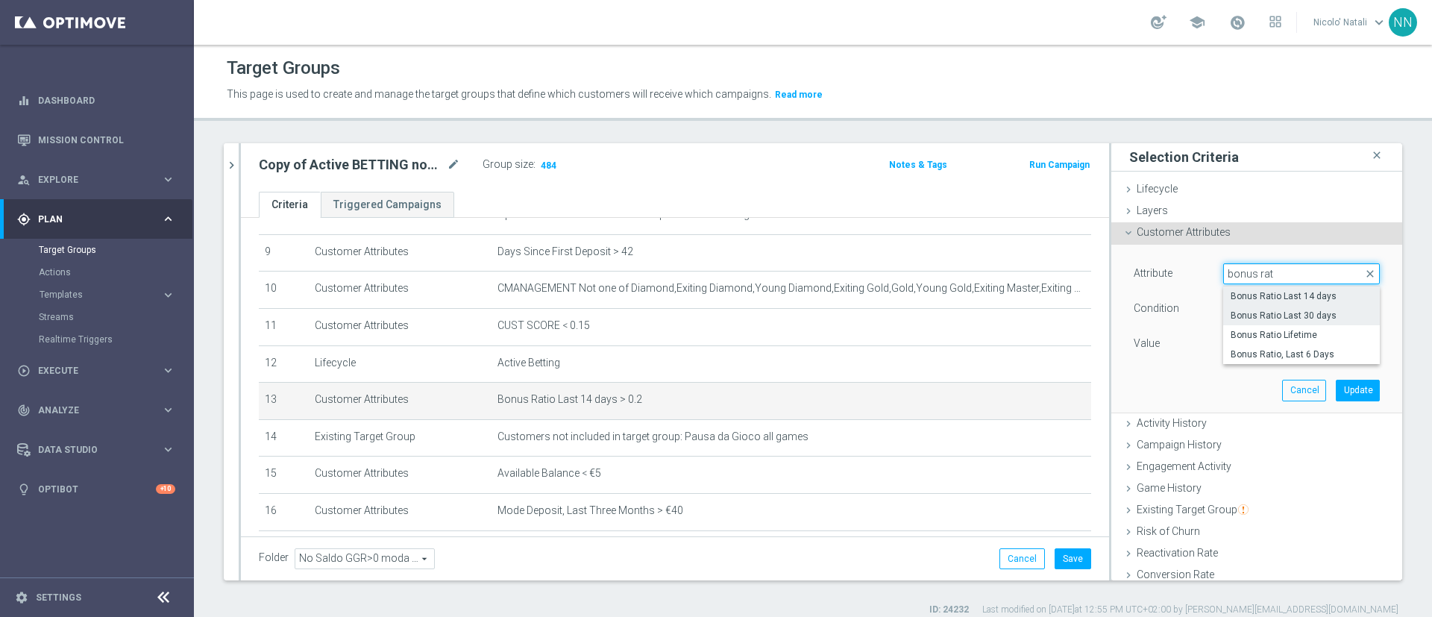
type input "bonus rat"
click at [1257, 309] on span "Bonus Ratio Last 30 days" at bounding box center [1301, 315] width 142 height 12
type input "Bonus Ratio Last 30 days"
type input "="
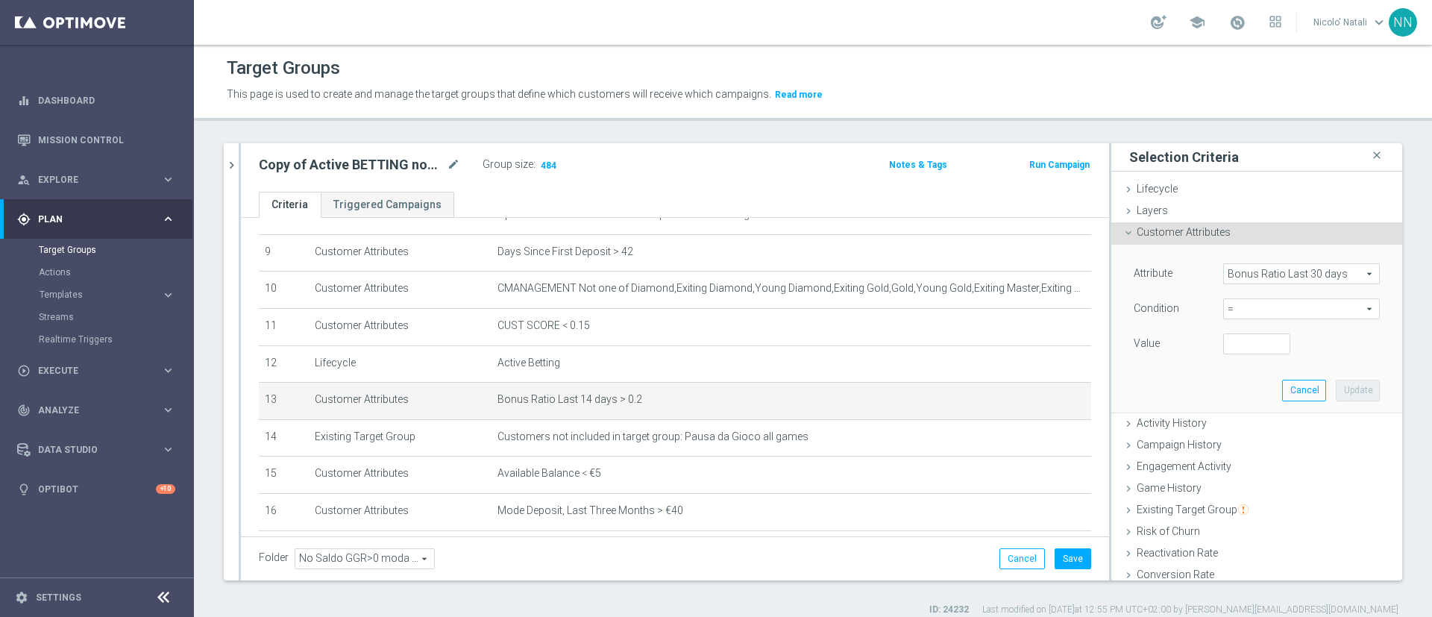
click at [1272, 301] on span "=" at bounding box center [1301, 308] width 155 height 19
click at [1230, 406] on span ">" at bounding box center [1301, 409] width 142 height 12
click at [1238, 308] on span ">" at bounding box center [1301, 308] width 155 height 19
click at [1230, 423] on span ">=" at bounding box center [1301, 428] width 142 height 12
type input ">="
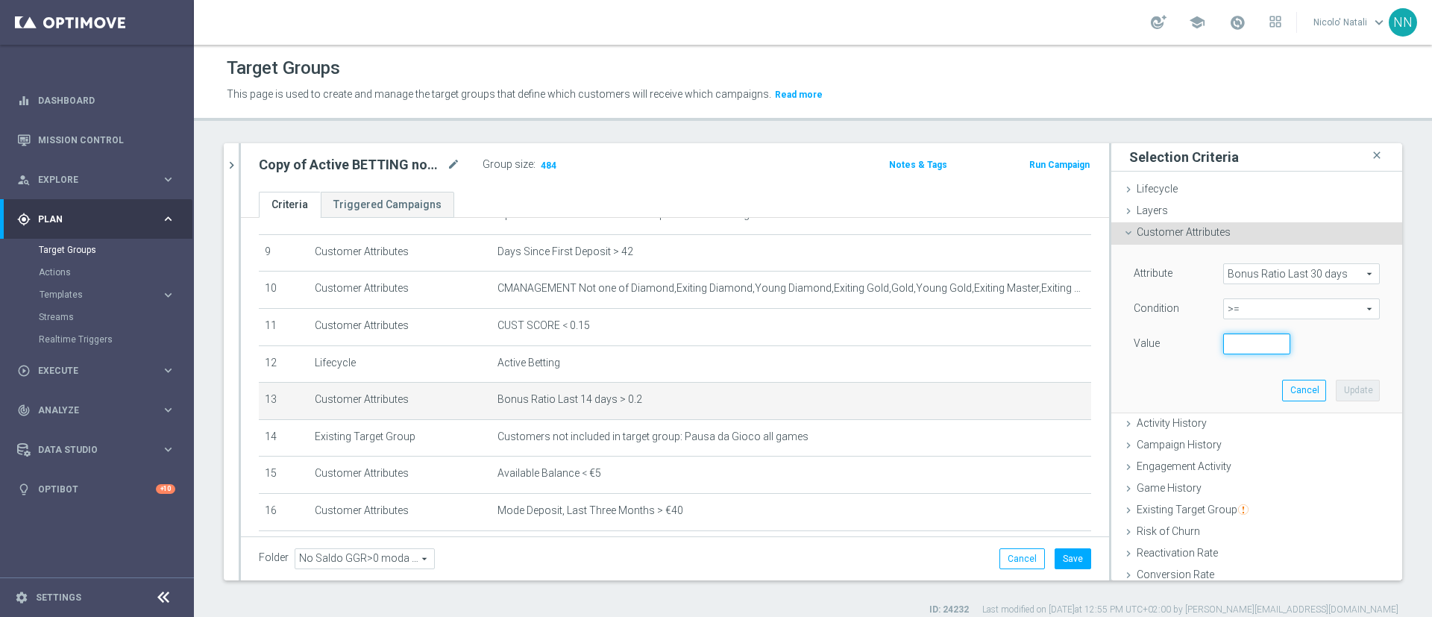
click at [1233, 336] on input "number" at bounding box center [1256, 343] width 67 height 21
type input "0.2"
click at [1335, 386] on button "Update" at bounding box center [1357, 390] width 44 height 21
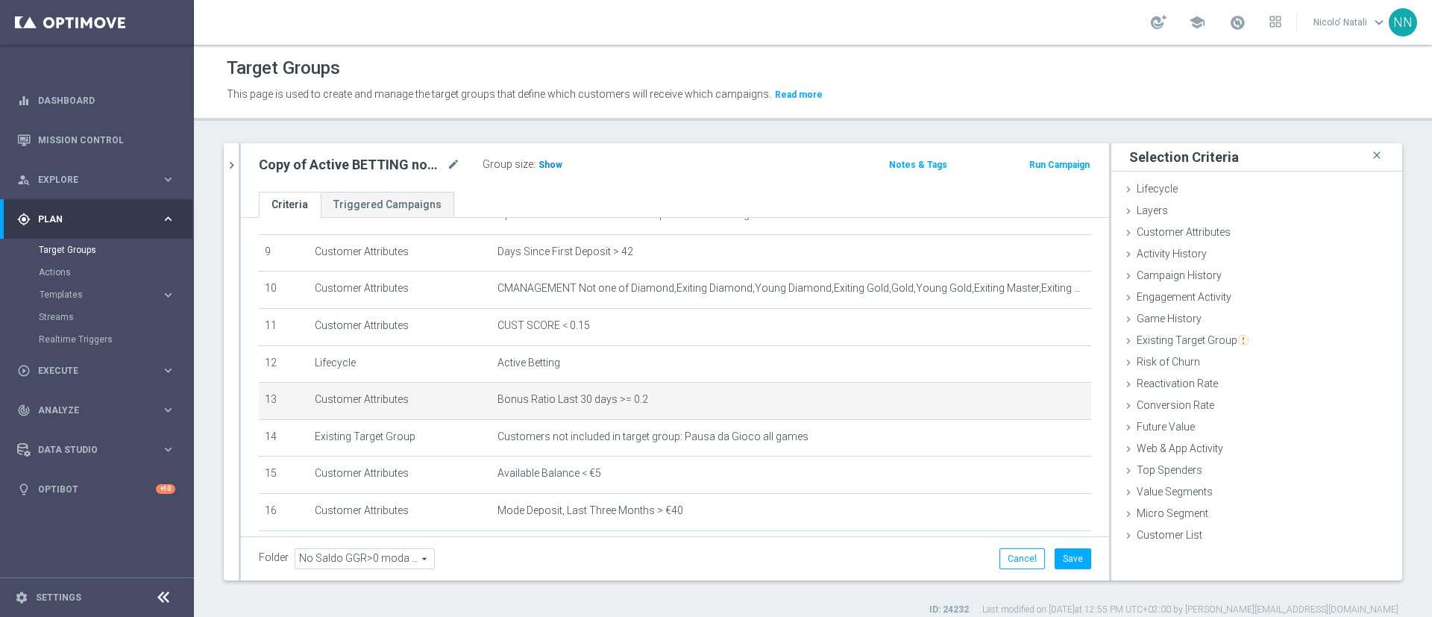
click at [553, 166] on span "Show" at bounding box center [550, 165] width 24 height 10
